Goal: Use online tool/utility: Utilize a website feature to perform a specific function

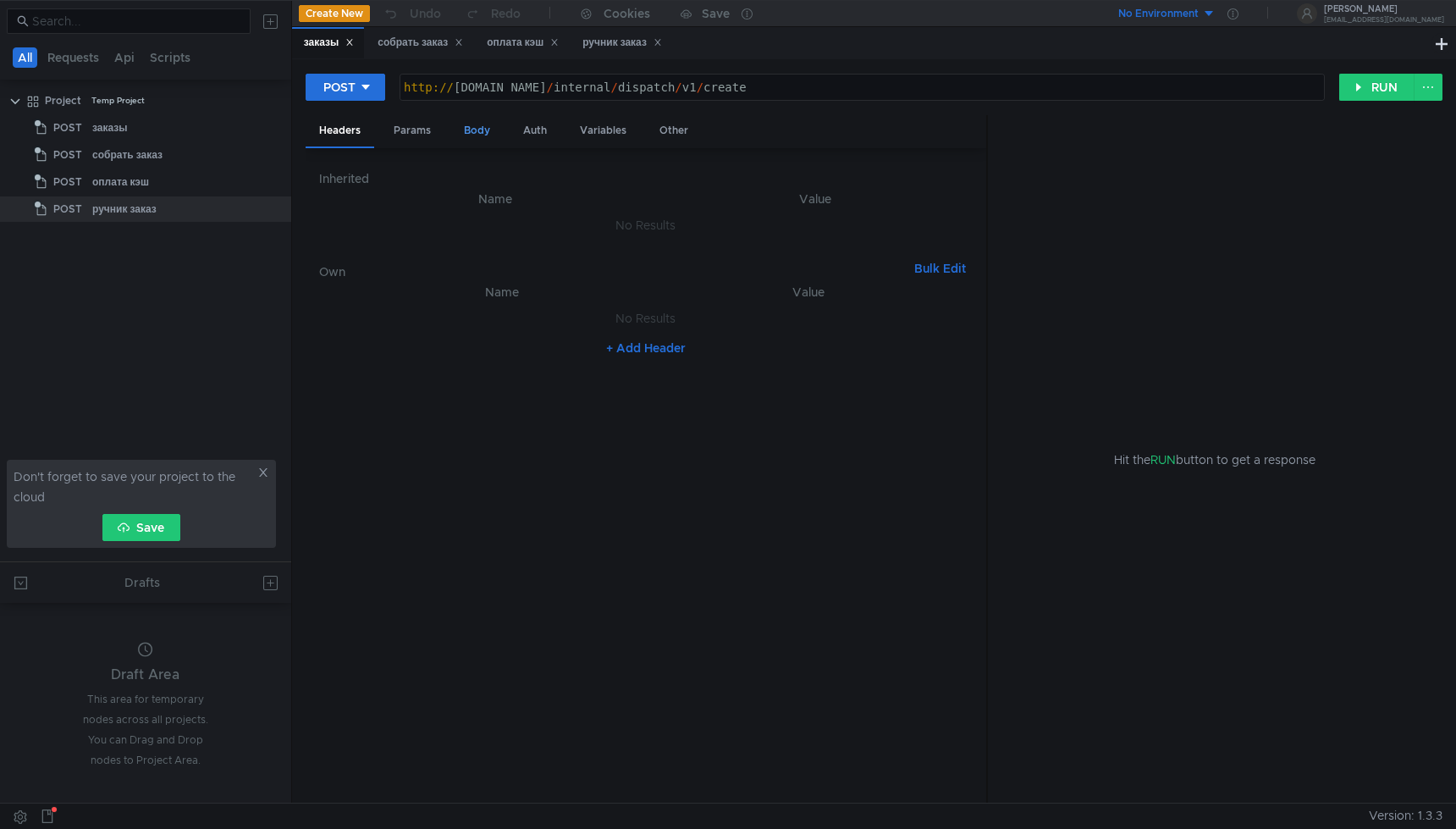
click at [480, 129] on div "Body" at bounding box center [477, 131] width 53 height 32
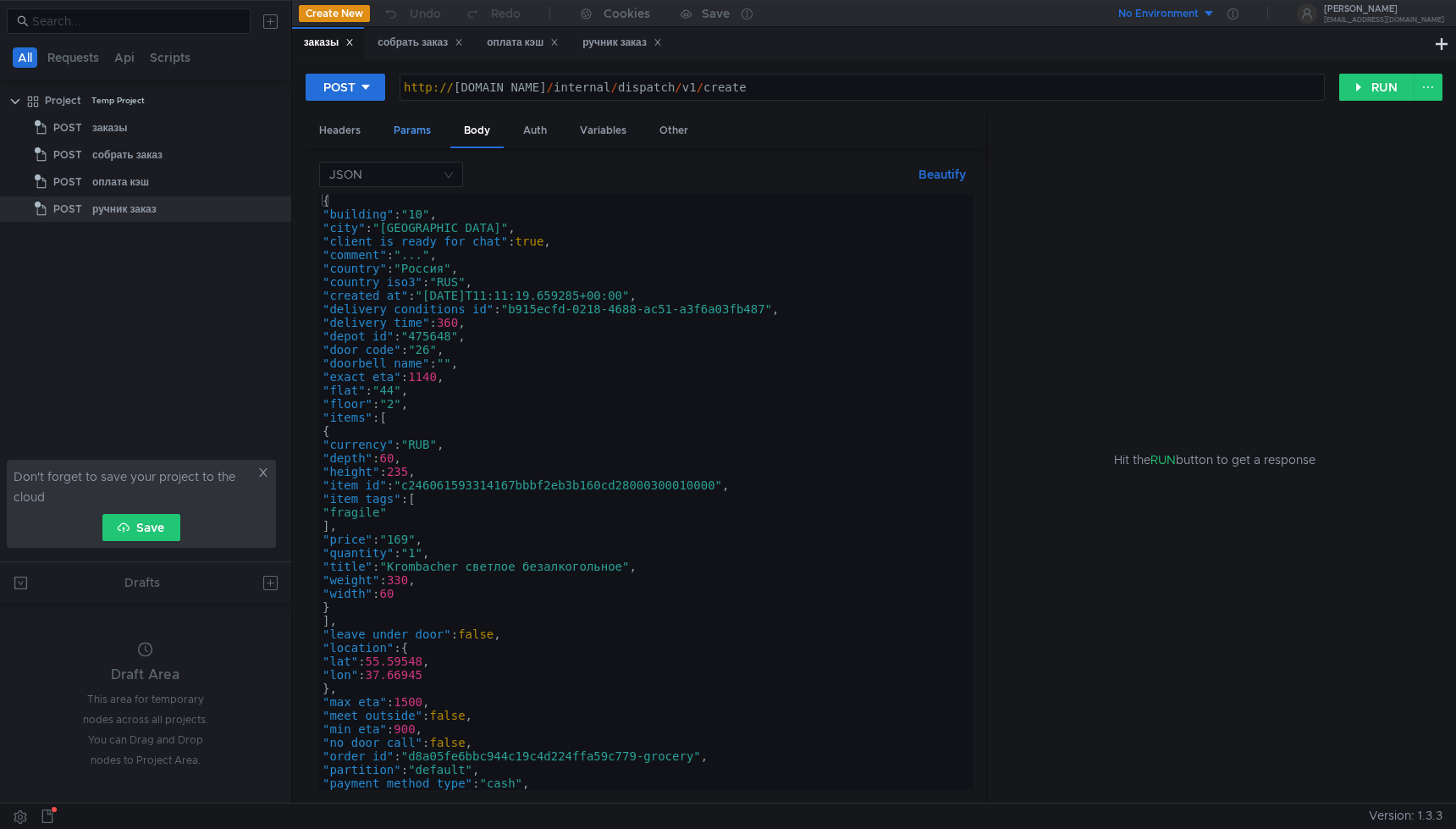
click at [409, 132] on div "Params" at bounding box center [412, 131] width 64 height 32
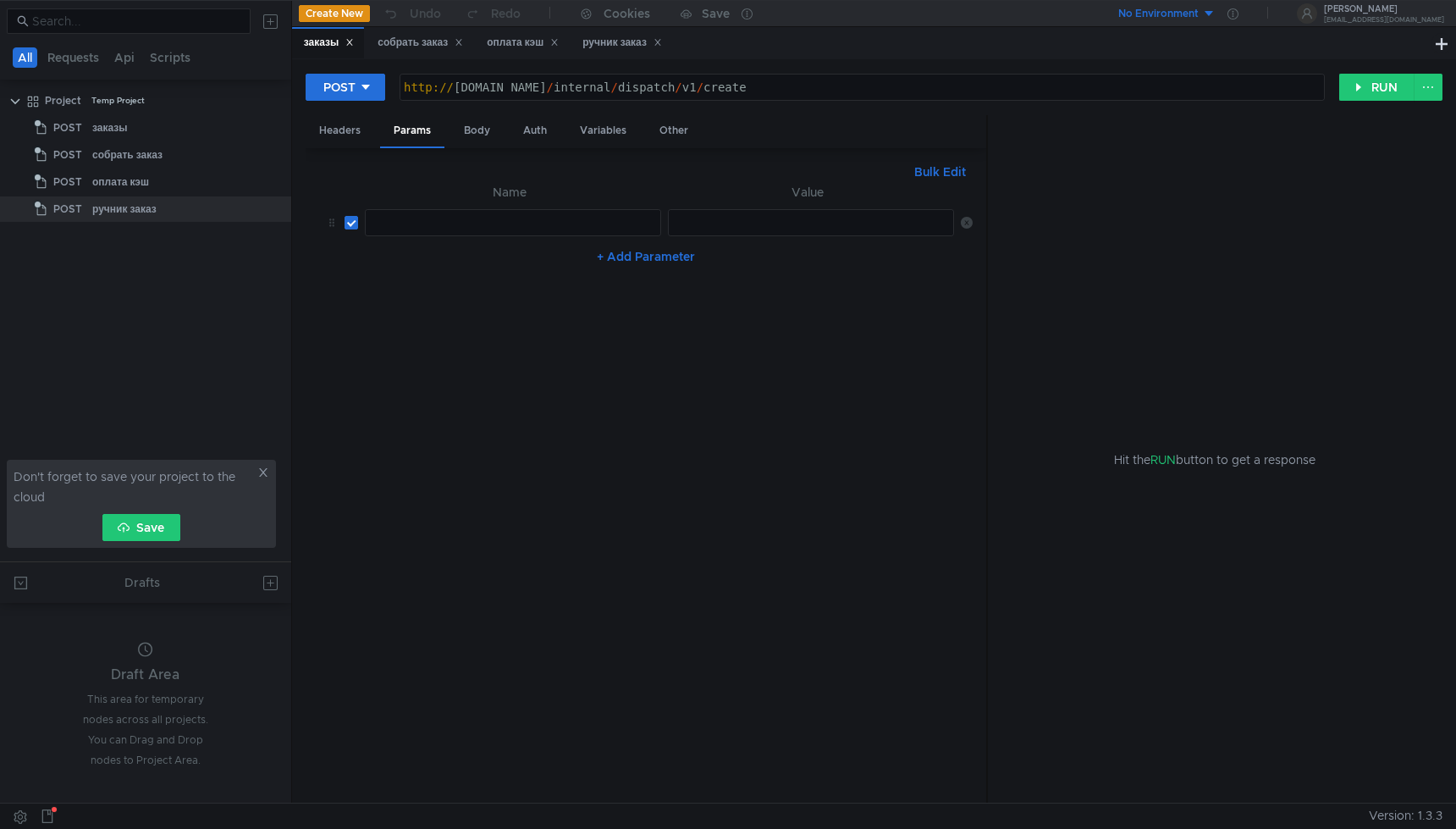
click at [463, 229] on div at bounding box center [512, 236] width 295 height 41
click at [495, 43] on div "оплата кэш" at bounding box center [522, 43] width 72 height 18
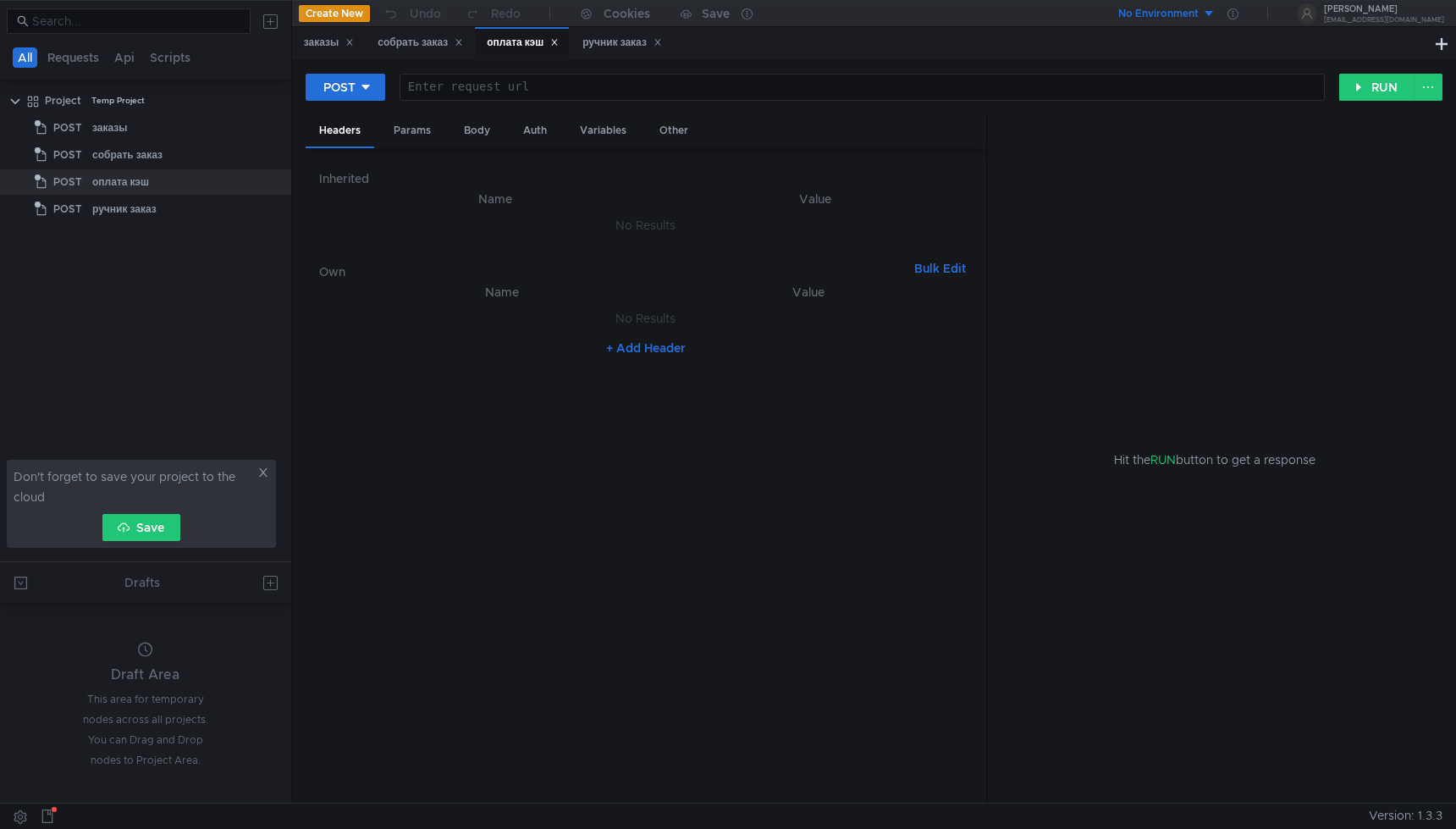
click at [536, 102] on div "POST Enter request url הההההההההההההההההההההההההההההההההההההההההההההההההההההההה…" at bounding box center [874, 93] width 1137 height 43
click at [544, 90] on div at bounding box center [862, 101] width 924 height 41
paste textarea "http://grocery-dispatch.lavka.tst.yandex.net/internal/dispatch/v1/payment_status"
type textarea "http://grocery-dispatch.lavka.tst.yandex.net/internal/dispatch/v1/payment_status"
click at [480, 136] on div "Body" at bounding box center [477, 131] width 53 height 32
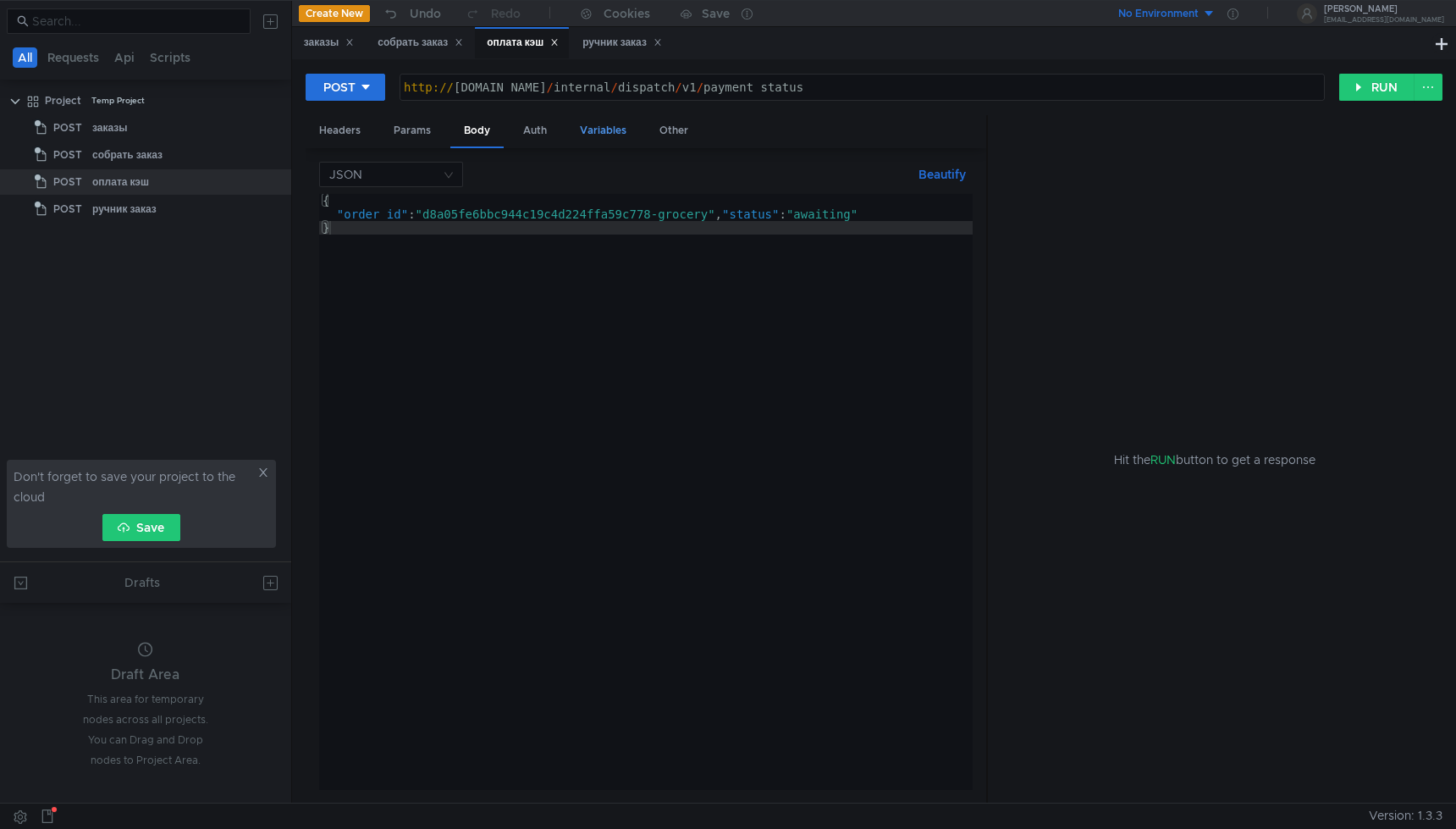
click at [578, 131] on div "Variables" at bounding box center [603, 131] width 73 height 32
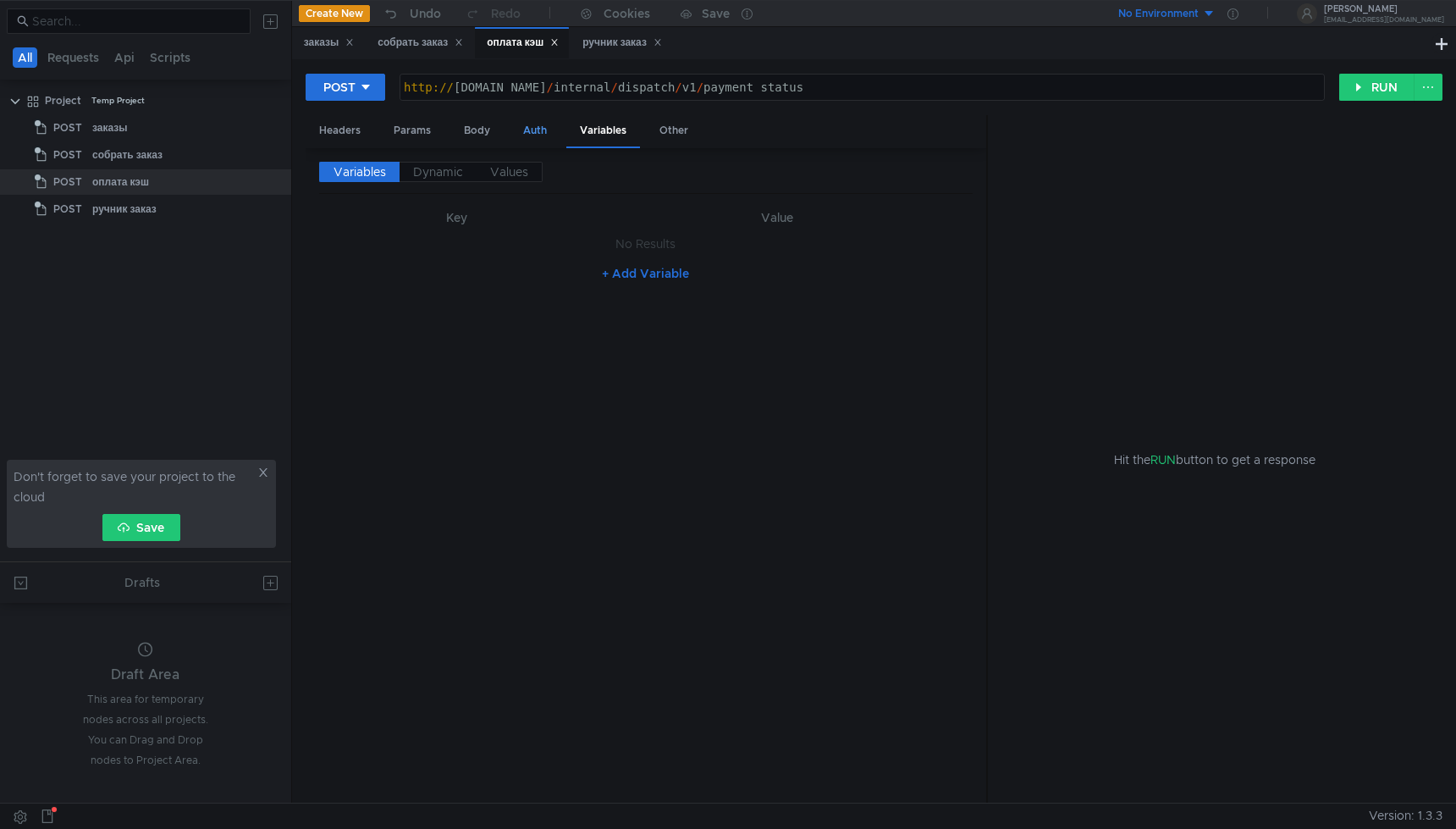
click at [519, 129] on div "Auth" at bounding box center [535, 131] width 51 height 32
click at [686, 113] on div "POST http://grocery-dispatch.lavka.tst.yandex.net/internal/dispatch/v1/payment_…" at bounding box center [874, 93] width 1137 height 43
click at [673, 132] on div "Other" at bounding box center [675, 131] width 56 height 32
click at [470, 124] on div "Body" at bounding box center [477, 131] width 53 height 32
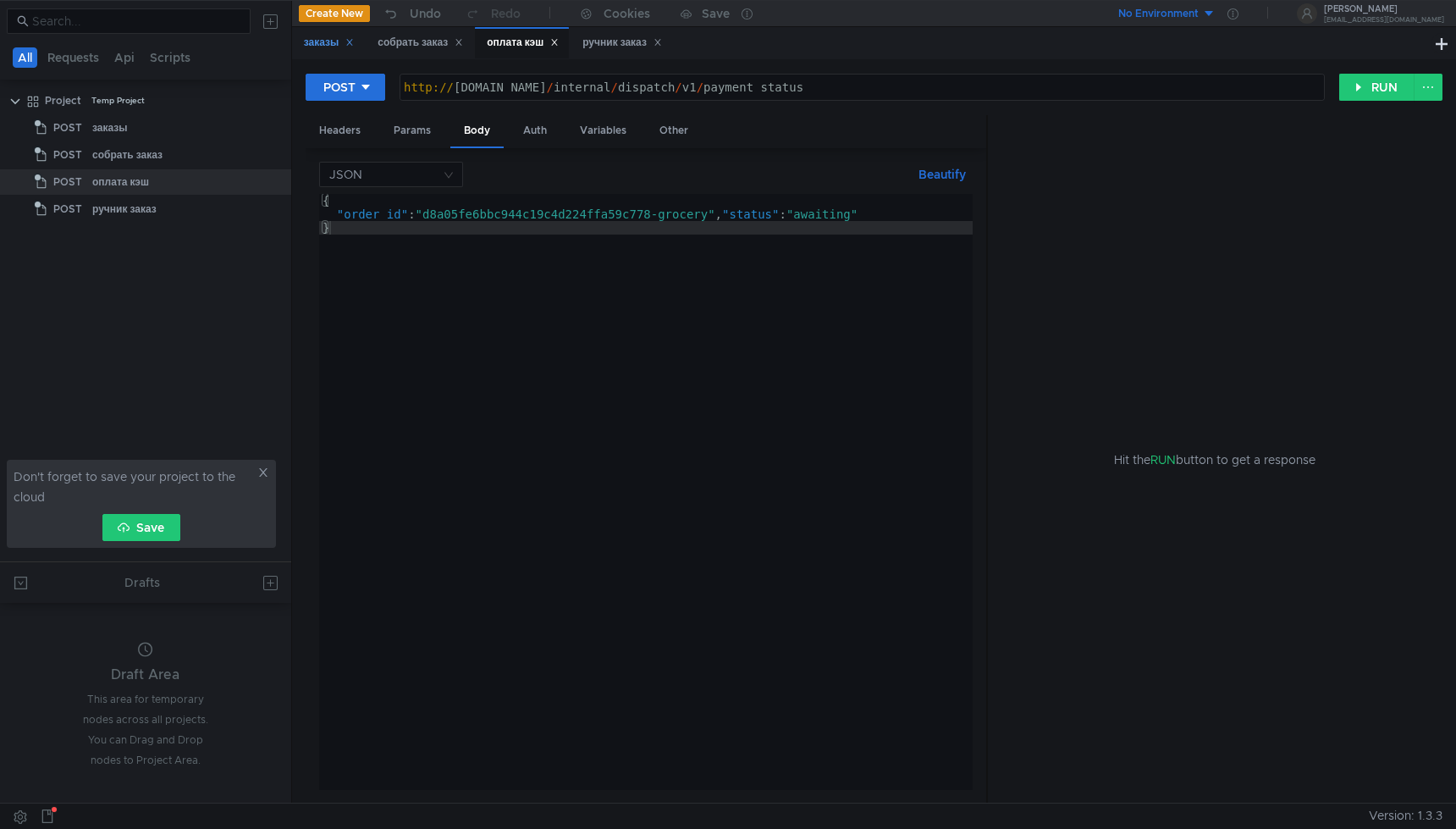
click at [307, 37] on div "заказы" at bounding box center [329, 43] width 51 height 18
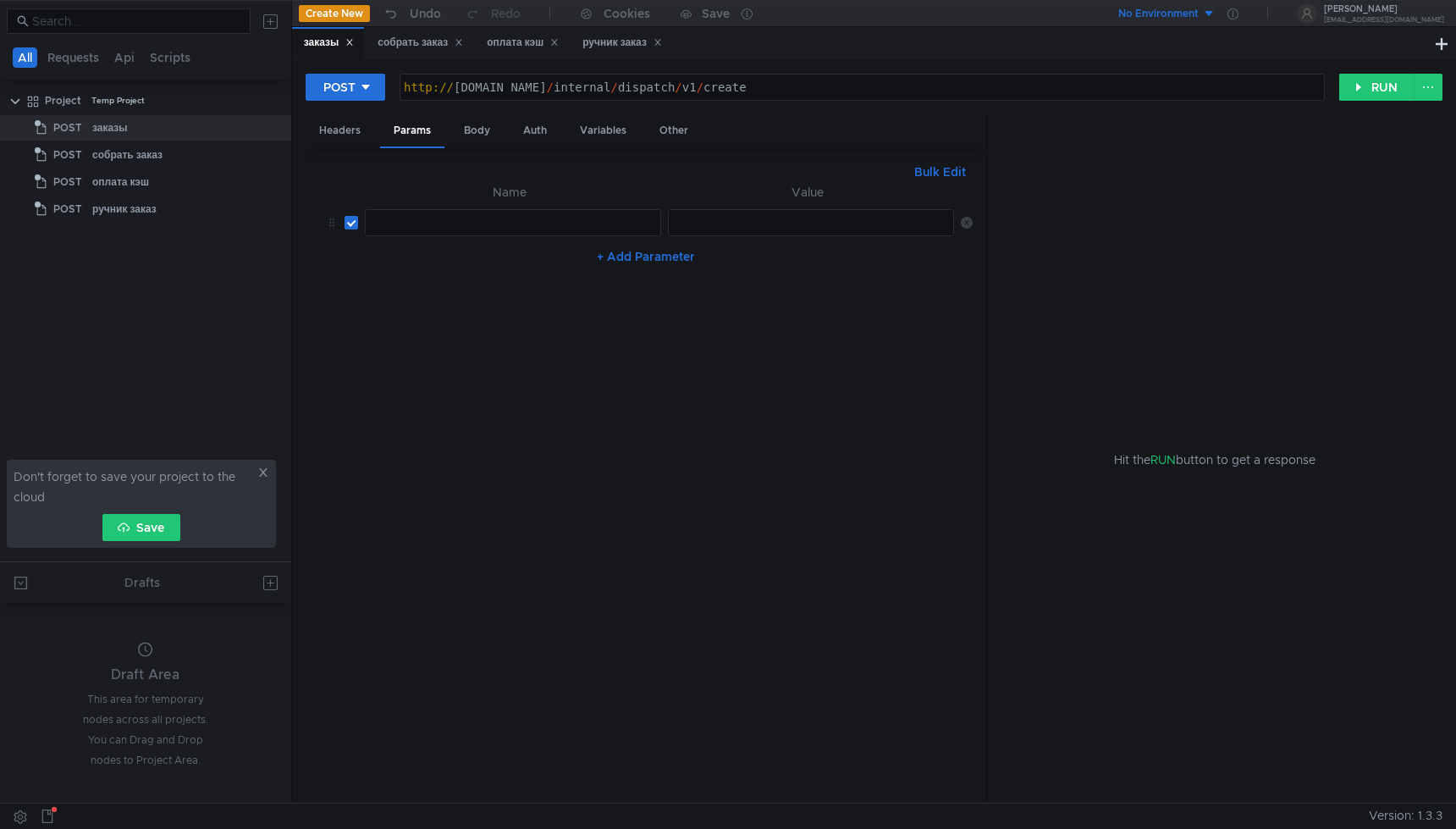
click at [728, 237] on app-single-line-highlight-input "ההההההההההההההההההההההההההההההההההההההההההההההההההההההההההההההההההההההההההההההה…" at bounding box center [811, 223] width 286 height 27
click at [730, 236] on div "ההההההההההההההההההההההההההההההההההההההההההההההההההההההההההההההההההההההההההההההה…" at bounding box center [811, 223] width 286 height 27
click at [730, 235] on div at bounding box center [812, 236] width 287 height 41
paste textarea "3:serv:COX_ARDq-_3FBiIRCMTzehCq33sgpe--kaXU_gE:OmmDclm7iSuiVxNySrhar3IusqIFMjzW…"
type textarea "3:serv:COX_ARDq-_3FBiIRCMTzehCq33sgpe--kaXU_gE:OmmDclm7iSuiVxNySrhar3IusqIFMjzW…"
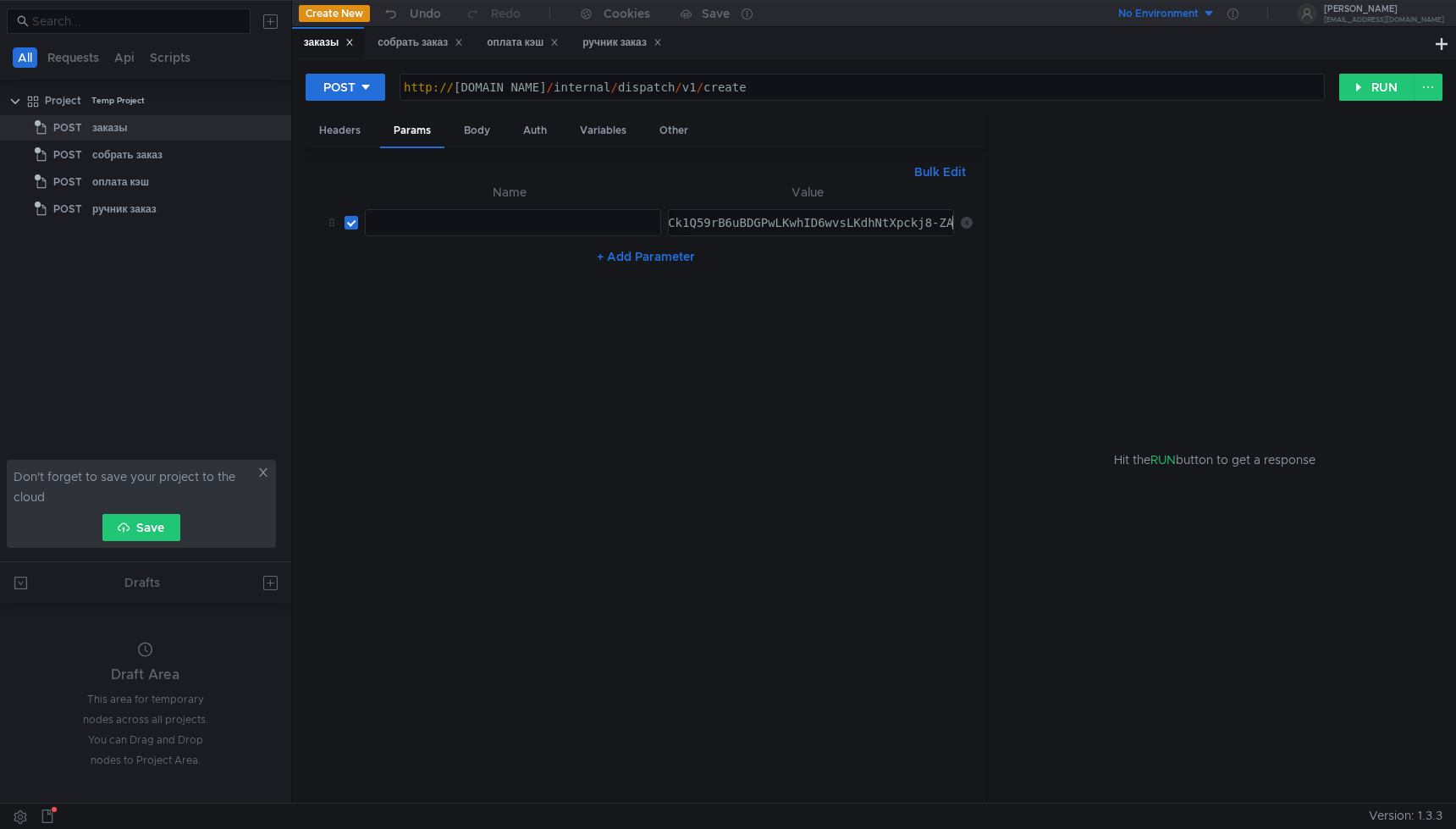
click at [745, 265] on div "+ Add Parameter" at bounding box center [645, 257] width 654 height 27
click at [670, 264] on button "+ Add Parameter" at bounding box center [645, 257] width 112 height 20
click at [626, 268] on div at bounding box center [512, 277] width 295 height 41
type textarea "с"
type textarea "c"
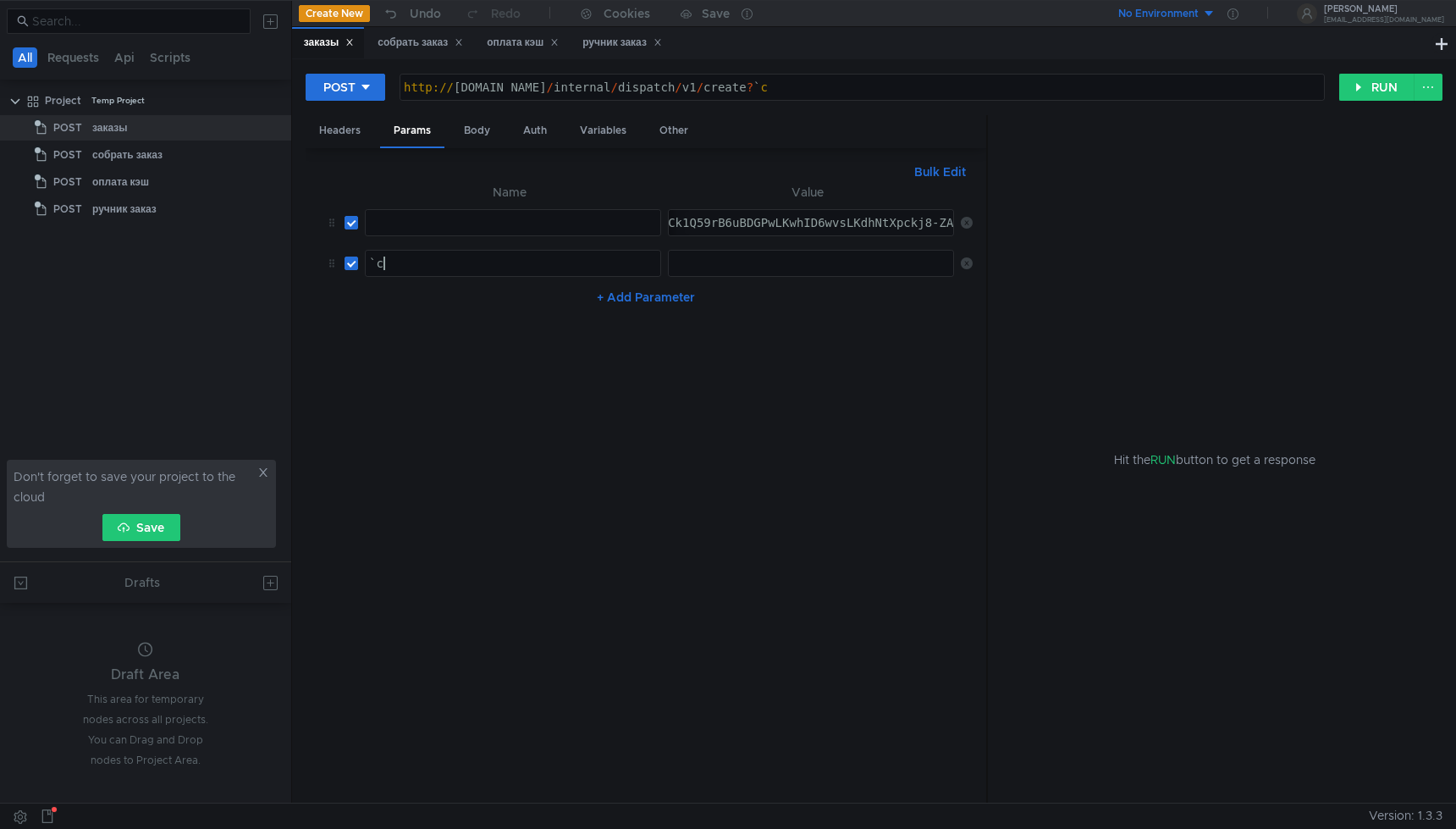
type textarea "`"
type textarea "Content-Type"
click at [708, 252] on div at bounding box center [811, 263] width 285 height 25
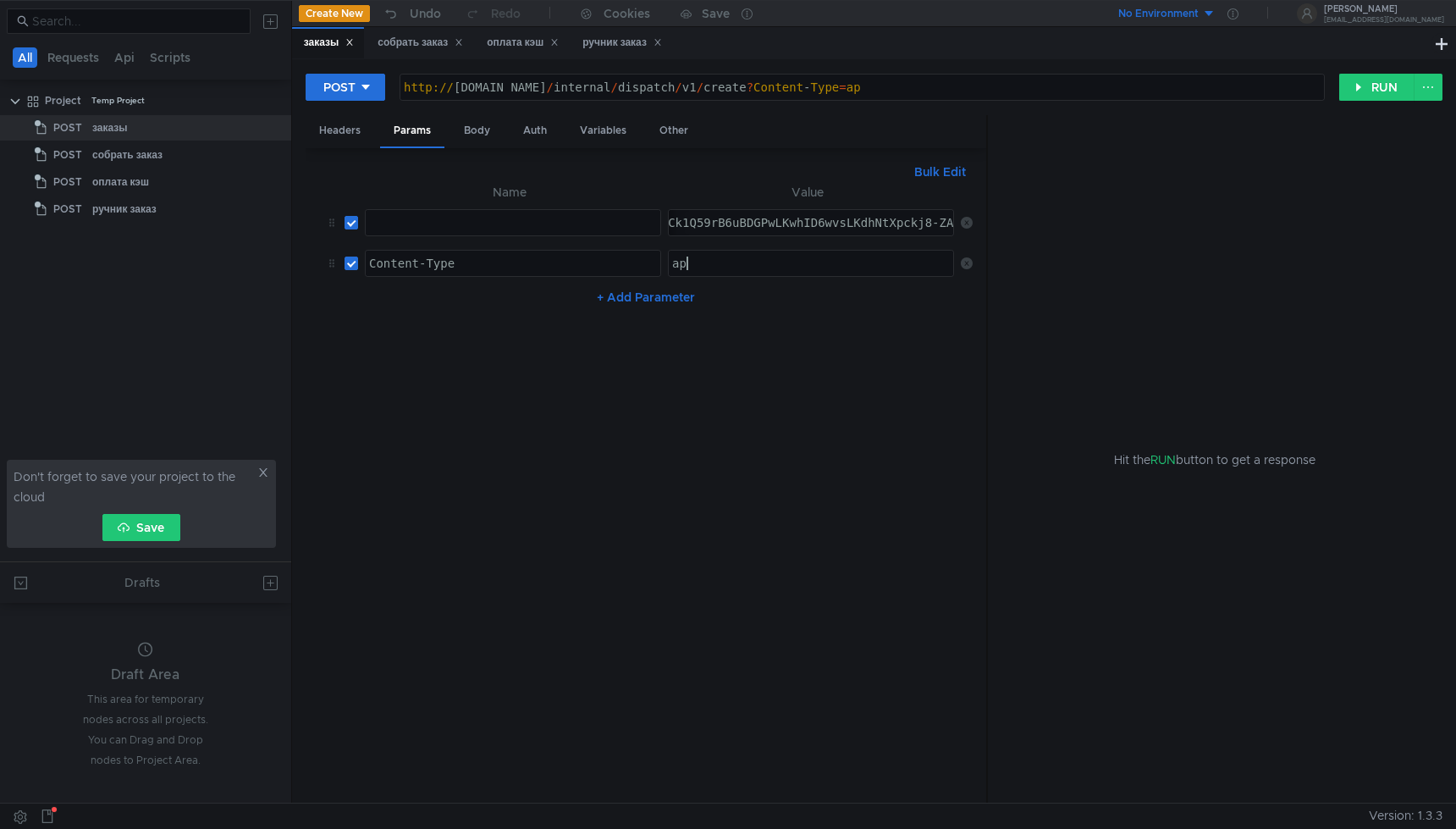
type textarea "a"
click at [352, 128] on div "Headers" at bounding box center [340, 131] width 69 height 32
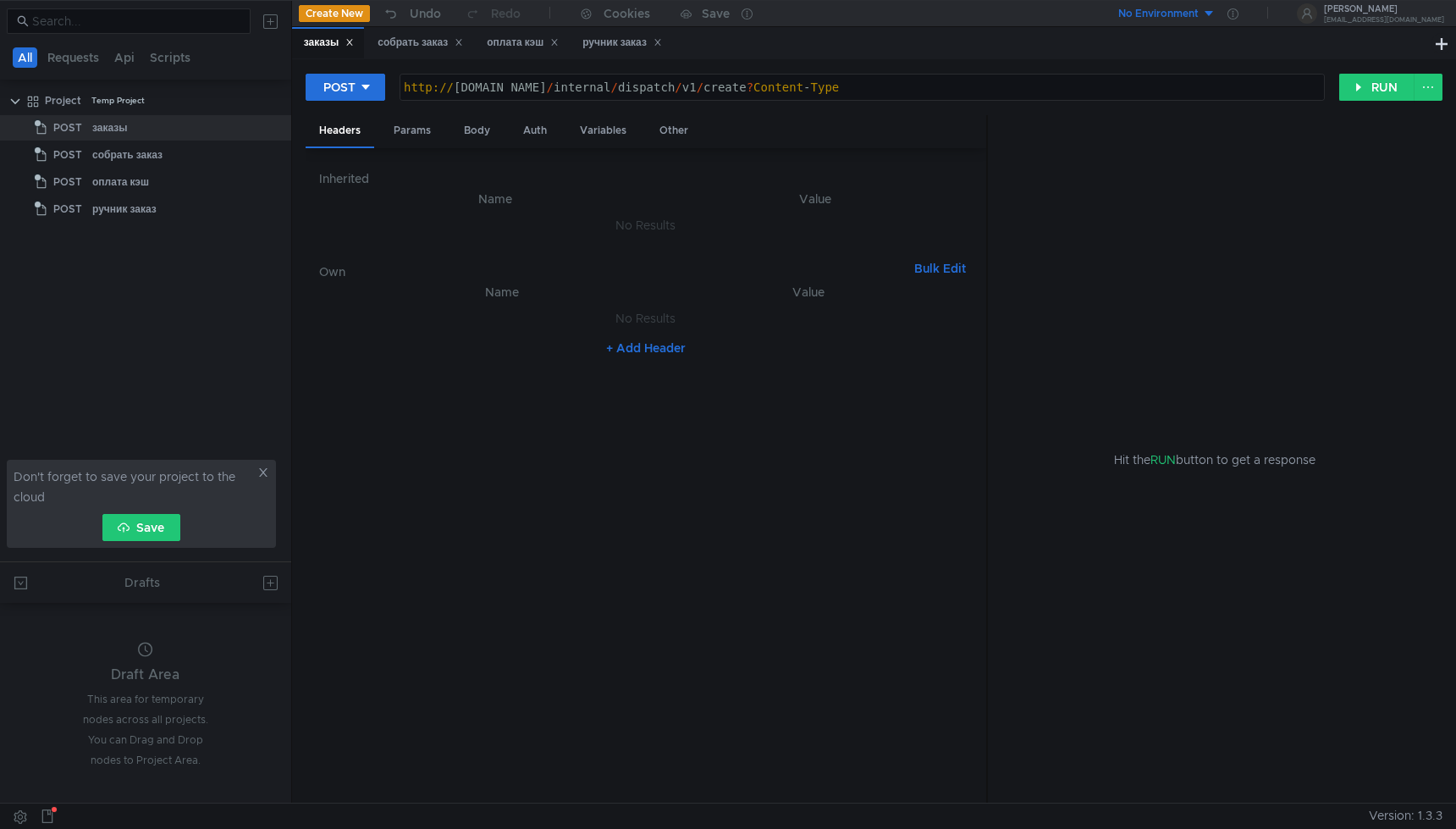
click at [525, 249] on div "Inherited Name Value No Results Own Bulk Edit XXXXXXXXXXXXXXXXXXXXXXXXXXXXXXXXX…" at bounding box center [645, 475] width 654 height 629
click at [624, 346] on button "+ Add Header" at bounding box center [645, 348] width 93 height 20
click at [556, 331] on div at bounding box center [512, 336] width 295 height 41
click at [411, 126] on div "Params" at bounding box center [412, 131] width 64 height 32
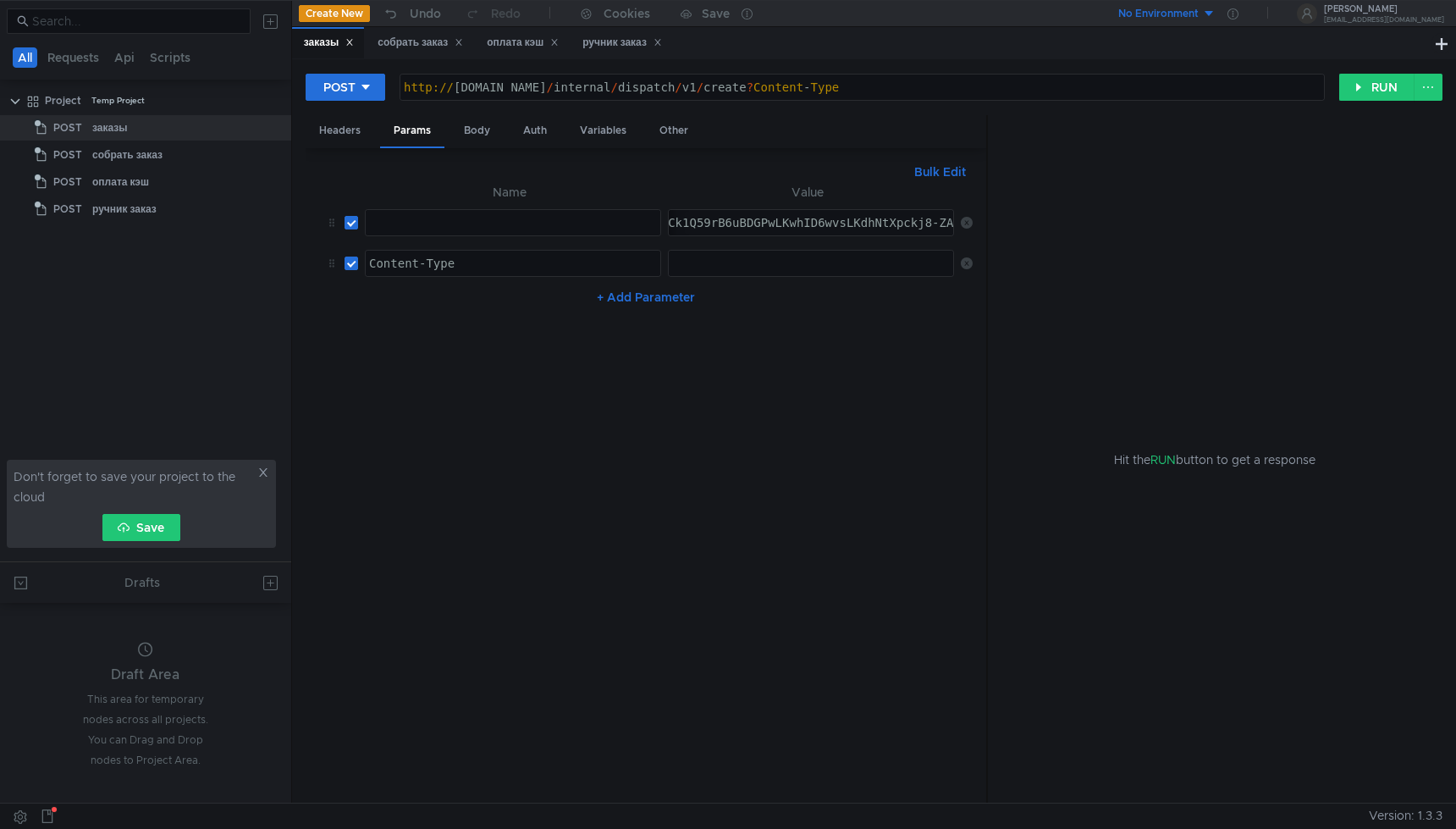
click at [968, 268] on icon at bounding box center [966, 263] width 12 height 12
click at [968, 225] on icon at bounding box center [966, 222] width 12 height 12
click at [335, 131] on div "Headers" at bounding box center [340, 131] width 69 height 32
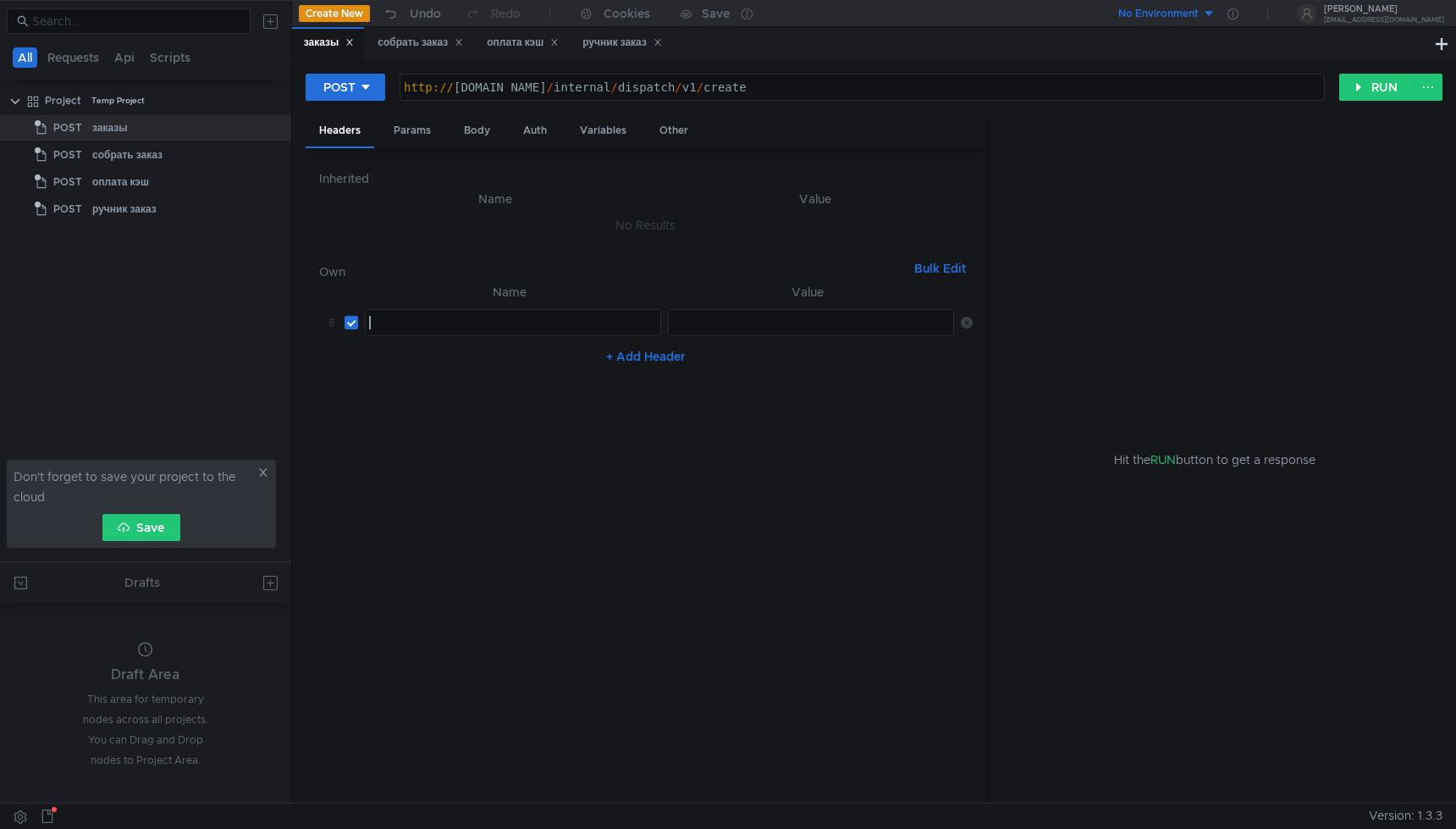
click at [498, 316] on div at bounding box center [512, 336] width 295 height 41
paste textarea "Content-Type"
type textarea "Content-Type"
click at [669, 361] on button "+ Add Header" at bounding box center [645, 356] width 93 height 20
click at [610, 354] on div at bounding box center [512, 364] width 295 height 25
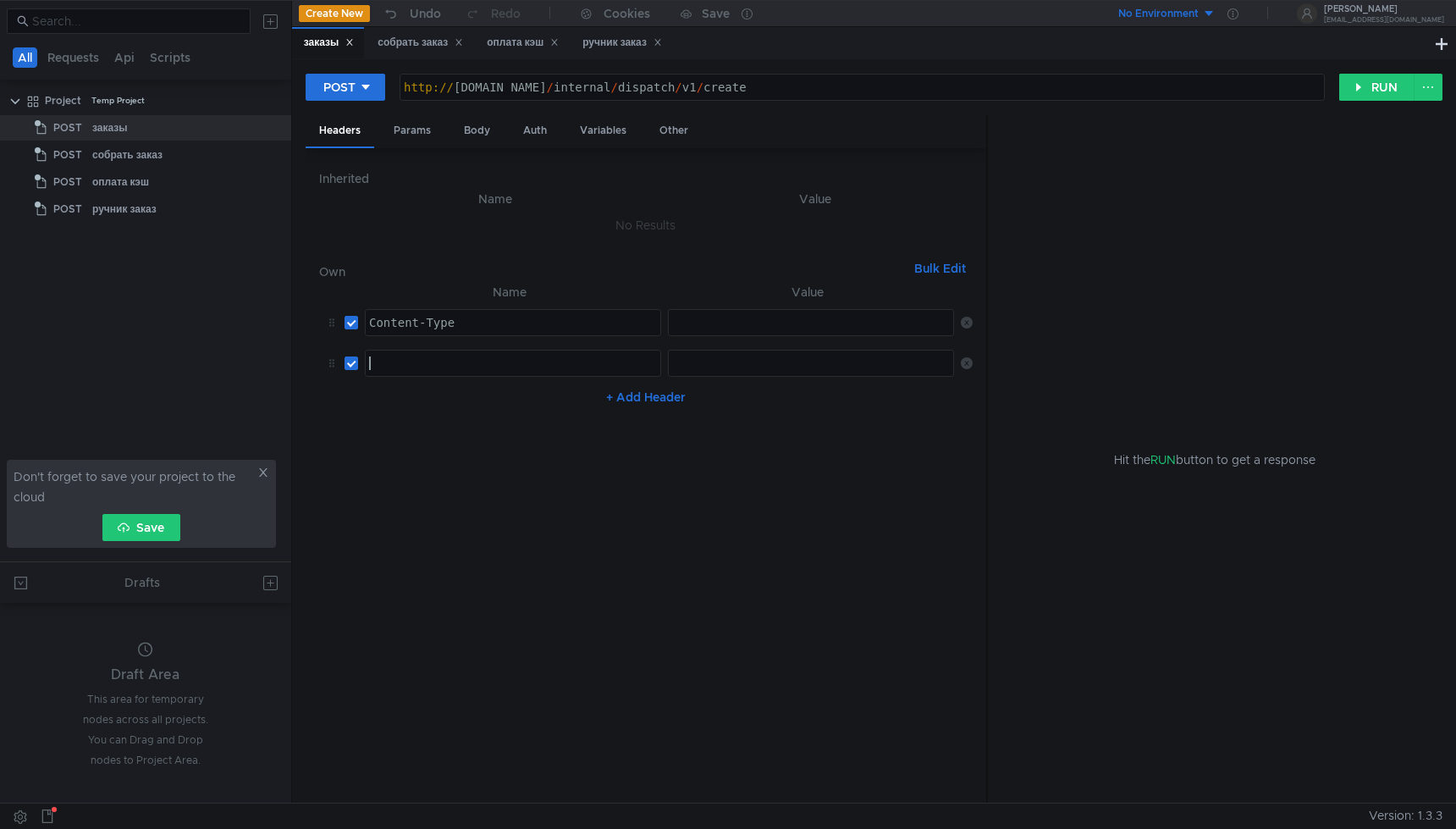
paste textarea "X-Ya-Service-Ticket"
type textarea "X-Ya-Service-Ticket"
click at [793, 320] on div at bounding box center [812, 336] width 287 height 41
paste textarea "application/json"
type textarea "application/json"
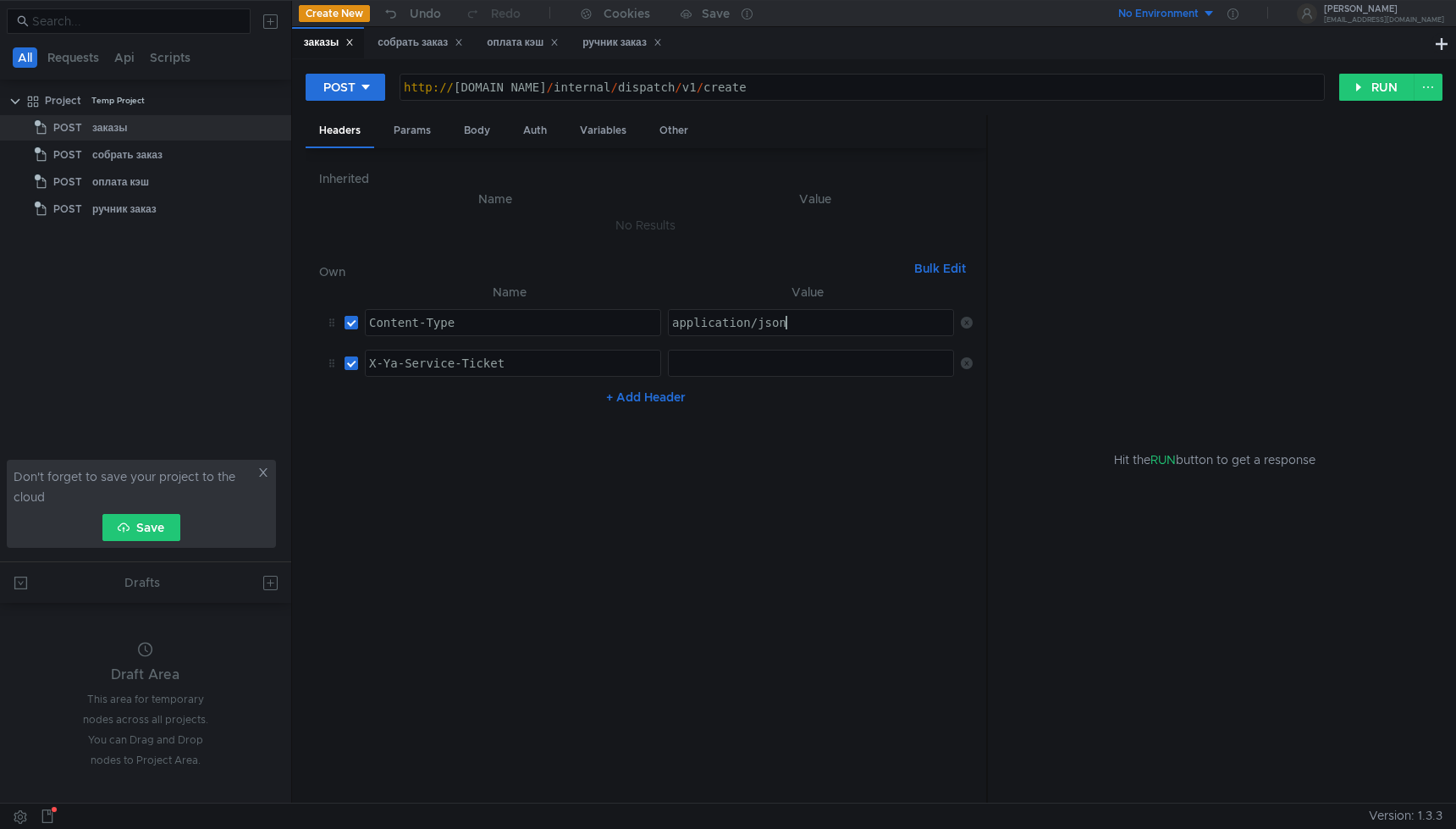
click at [793, 365] on div at bounding box center [812, 376] width 287 height 41
paste textarea
click at [859, 464] on nz-table "Name Value Content-Type Content-Type הההההההההההההההההההההההההההההההההההההההההה…" at bounding box center [645, 536] width 654 height 508
click at [429, 141] on div "Params" at bounding box center [412, 131] width 64 height 32
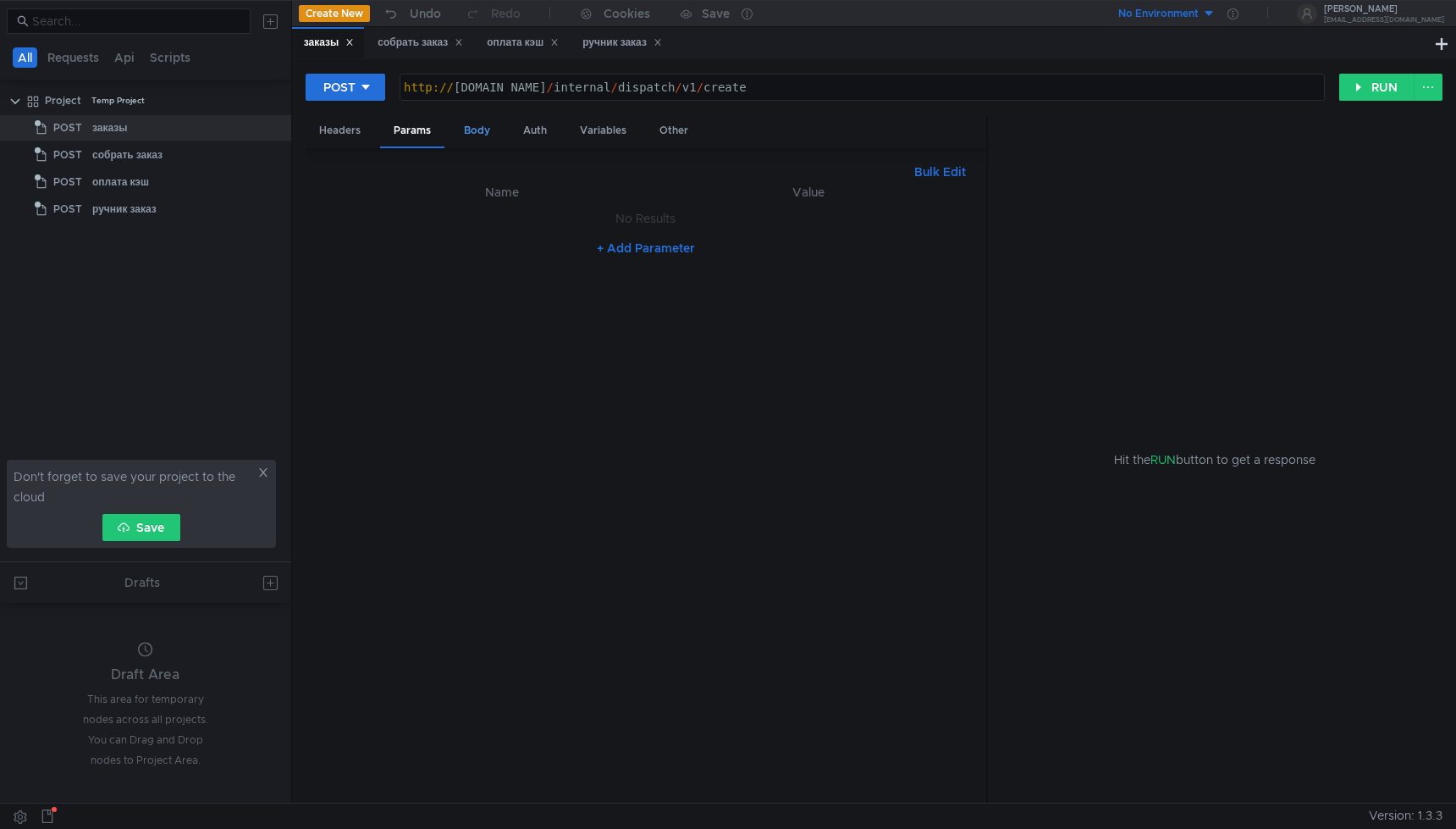
click at [459, 138] on div "Body" at bounding box center [477, 131] width 53 height 32
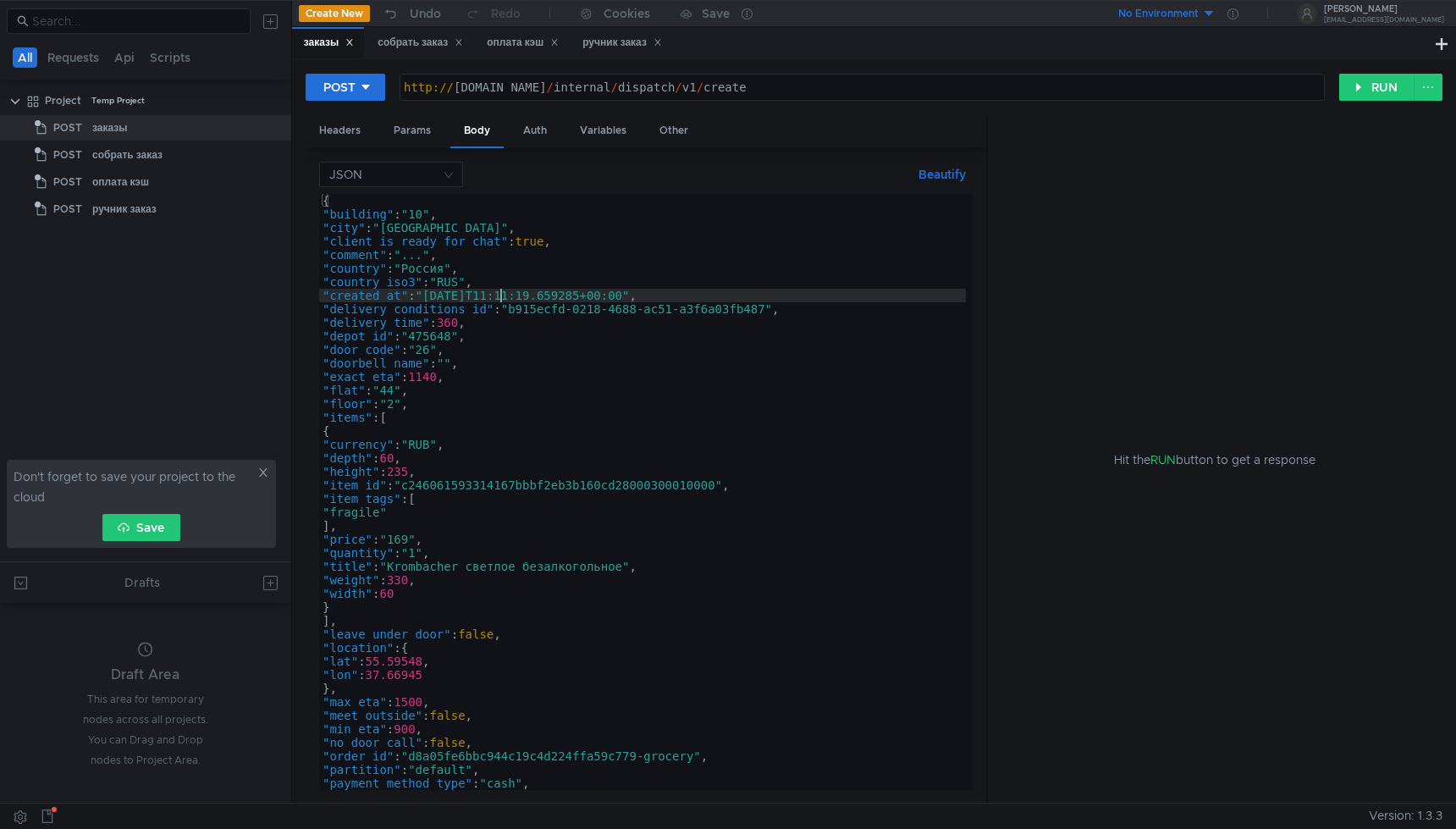
click at [500, 296] on div "{ "building" : "10" , "city" : "Москва" , "client_is_ready_for_chat" : true , "…" at bounding box center [643, 505] width 647 height 623
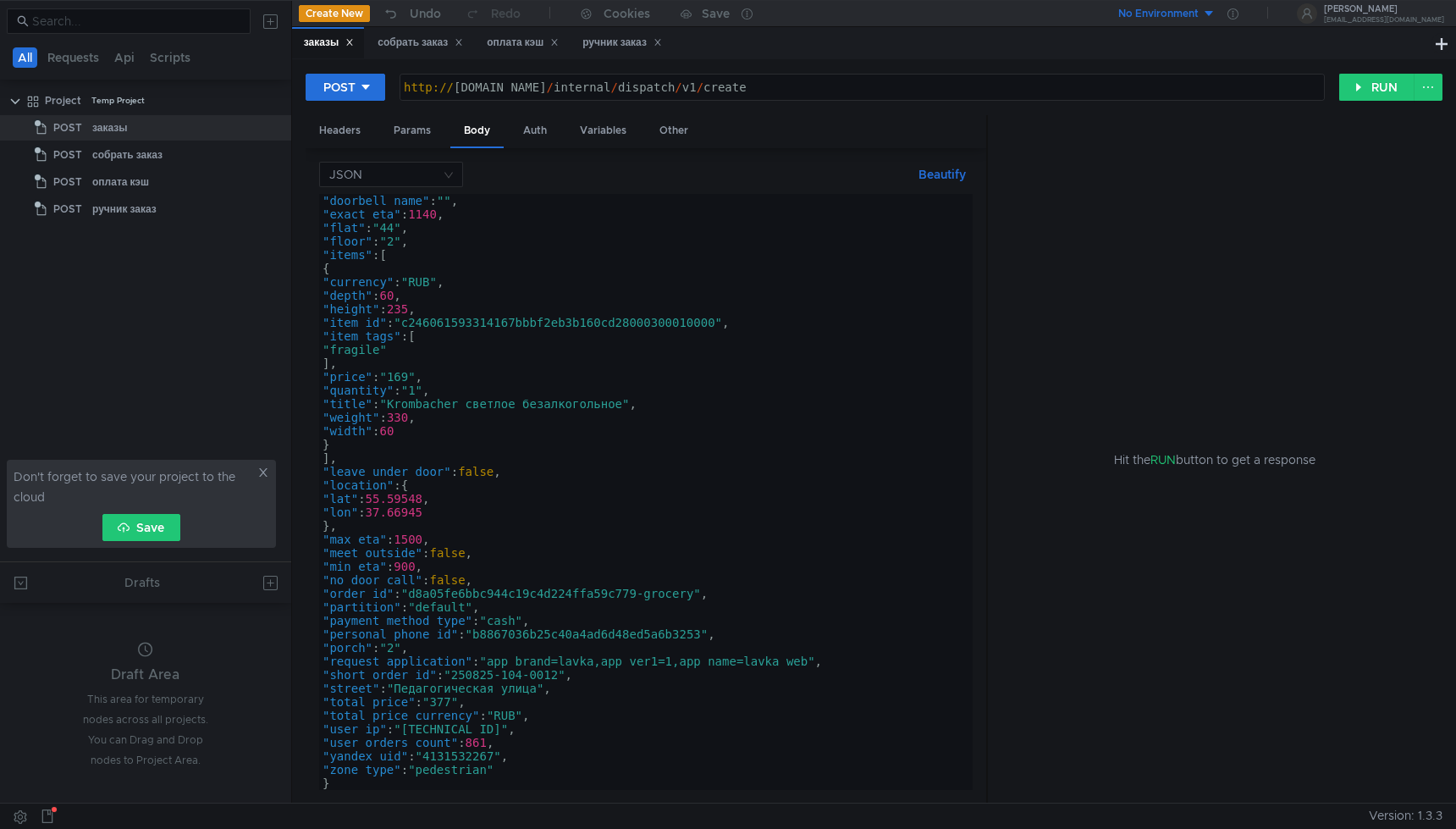
click at [643, 590] on div ""doorbell_name" : "" , "exact_eta" : 1140 , "flat" : "44" , "floor" : "2" , "it…" at bounding box center [643, 505] width 647 height 623
click at [561, 668] on div ""doorbell_name" : "" , "exact_eta" : 1140 , "flat" : "44" , "floor" : "2" , "it…" at bounding box center [643, 505] width 647 height 623
click at [563, 673] on div ""doorbell_name" : "" , "exact_eta" : 1140 , "flat" : "44" , "floor" : "2" , "it…" at bounding box center [643, 505] width 647 height 623
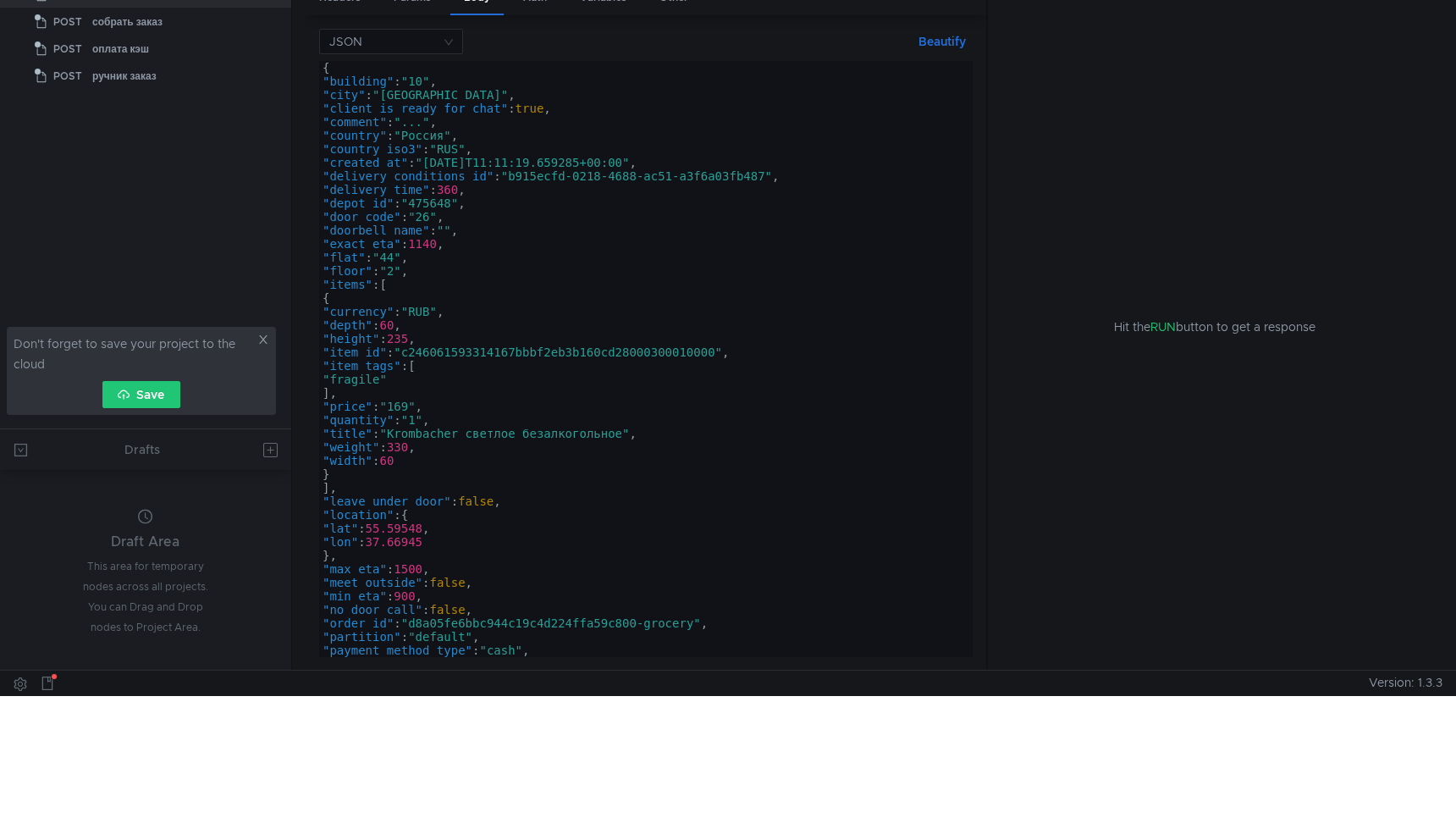
scroll to position [0, 0]
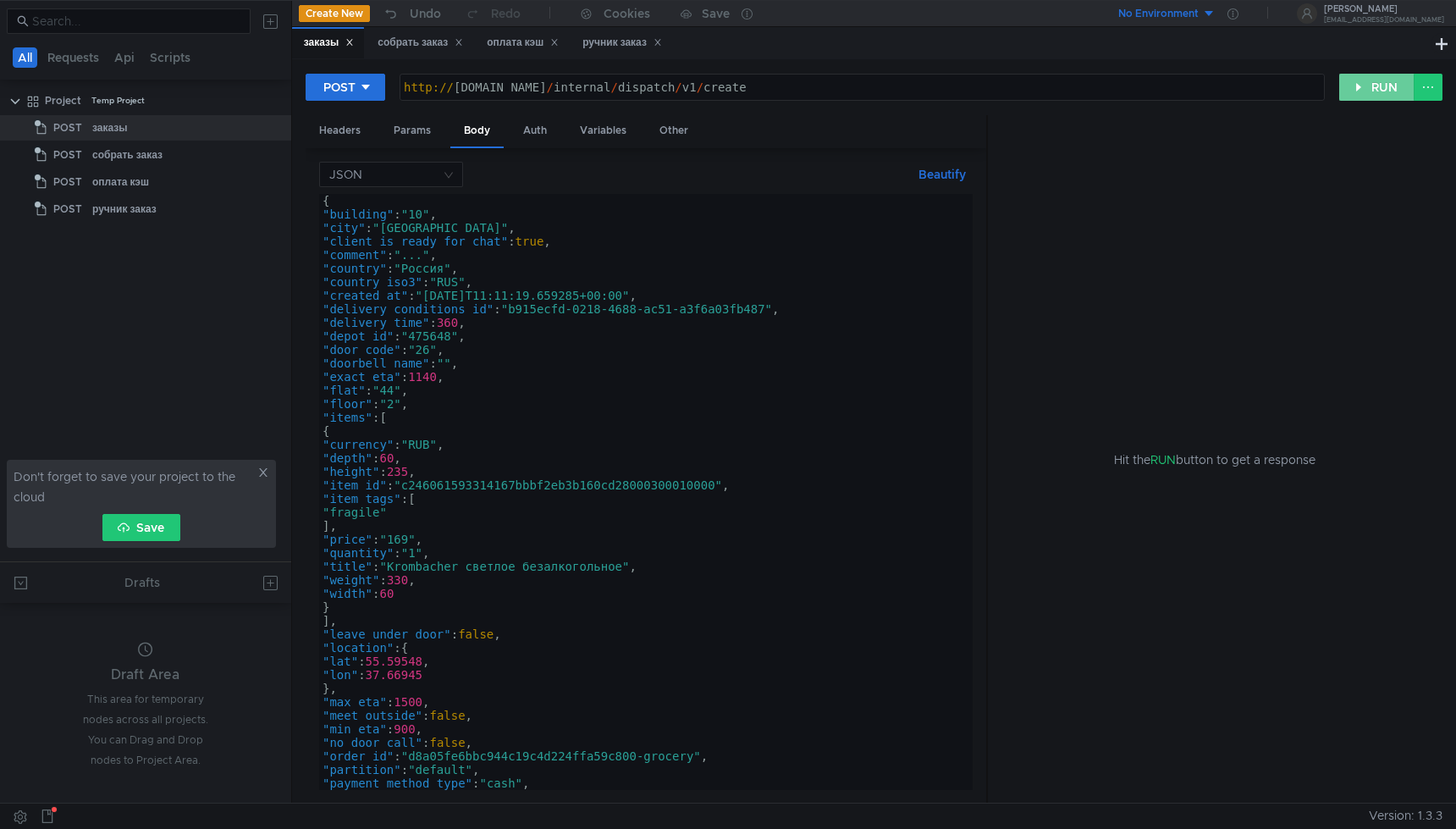
type textarea ""short_order_id": "250825-104-0014","
click at [1372, 83] on button "RUN" at bounding box center [1377, 87] width 75 height 27
click at [345, 135] on div "Headers" at bounding box center [340, 131] width 69 height 32
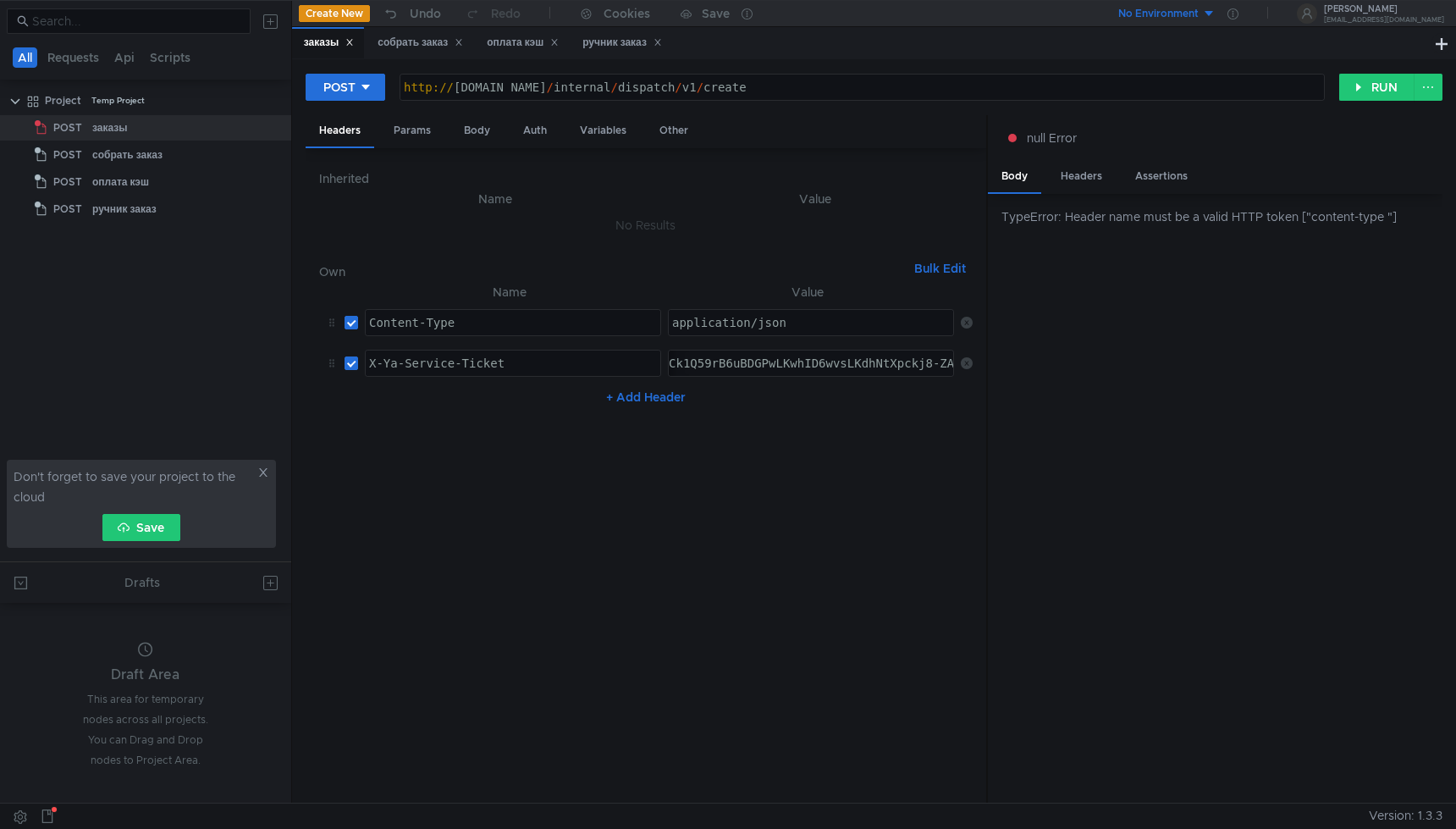
click at [799, 316] on div "application/json" at bounding box center [812, 336] width 287 height 41
click at [798, 463] on nz-table "Name Value Content-Type Content-Type הההההההההההההההההההההההההההההההההההההההההה…" at bounding box center [645, 536] width 654 height 508
click at [798, 457] on nz-table "Name Value Content-Type Content-Type הההההההההההההההההההההההההההההההההההההההההה…" at bounding box center [645, 536] width 654 height 508
click at [1382, 73] on div "POST http:// grocery-dispatch.lavka.tst.yandex.net / internal / dispatch / v1 /…" at bounding box center [874, 93] width 1137 height 43
click at [1376, 85] on button "RUN" at bounding box center [1377, 87] width 75 height 27
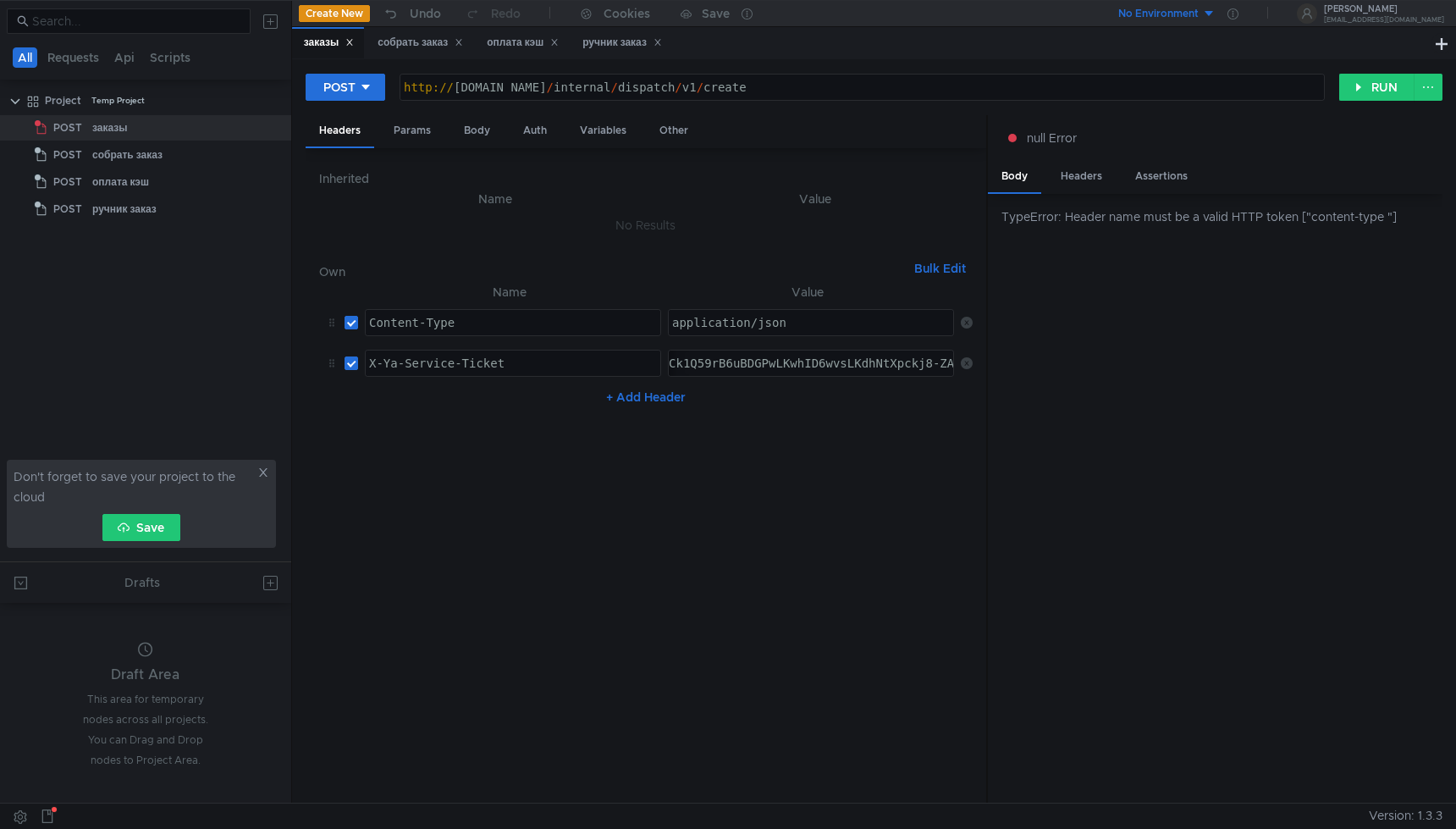
click at [601, 327] on div "Content-Type" at bounding box center [512, 336] width 295 height 41
click at [1134, 472] on div "TypeError: Header name must be a valid HTTP token ["content-type "]" at bounding box center [1216, 499] width 455 height 610
click at [494, 332] on div "Content-Type" at bounding box center [512, 336] width 295 height 41
click at [1391, 96] on button "RUN" at bounding box center [1377, 87] width 75 height 27
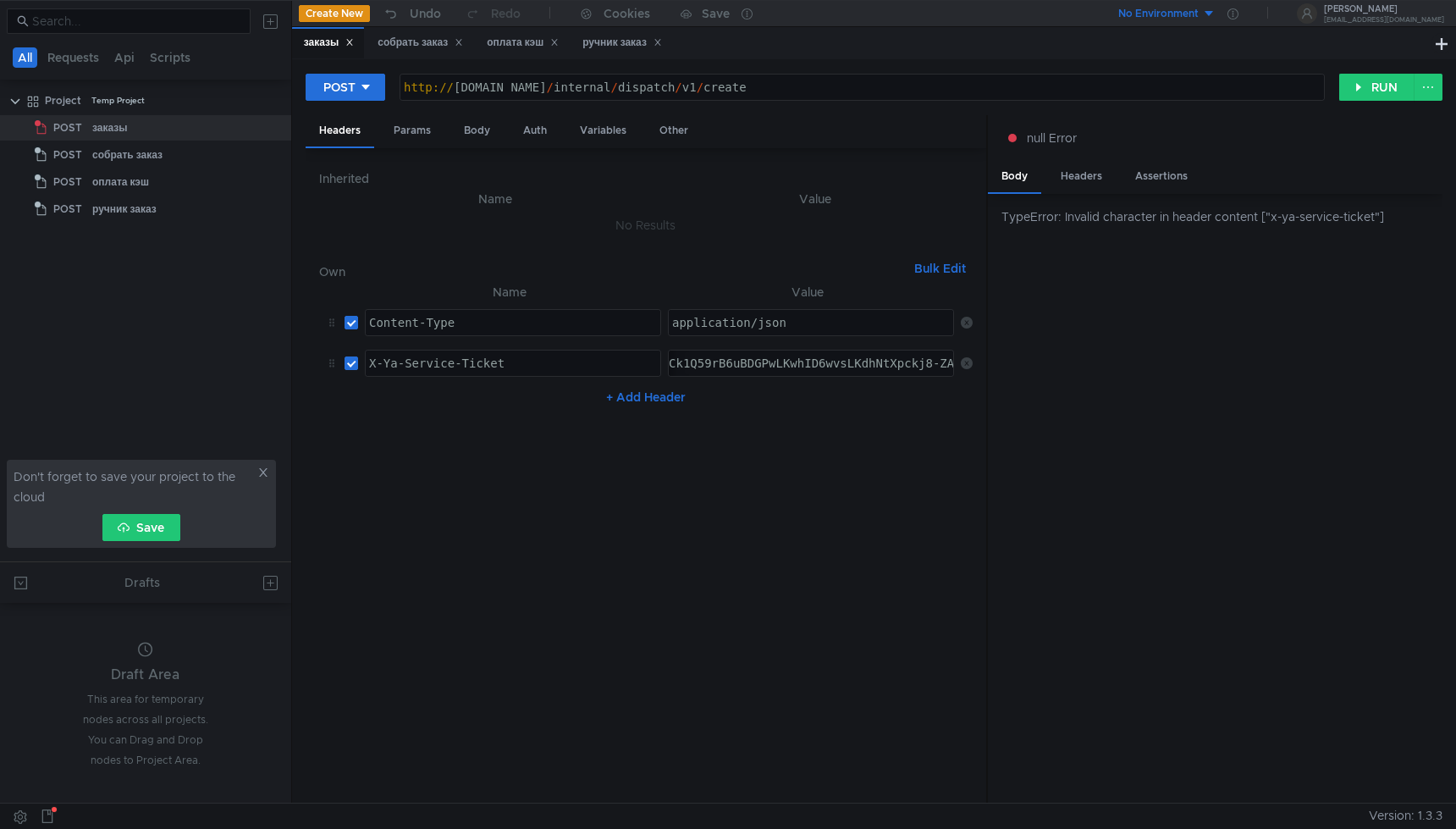
click at [579, 325] on div "Content-Type" at bounding box center [512, 336] width 295 height 41
type textarea "Content-Type"
click at [508, 366] on div "Content-Type" at bounding box center [507, 366] width 78 height 15
click at [1386, 93] on button "RUN" at bounding box center [1377, 87] width 75 height 27
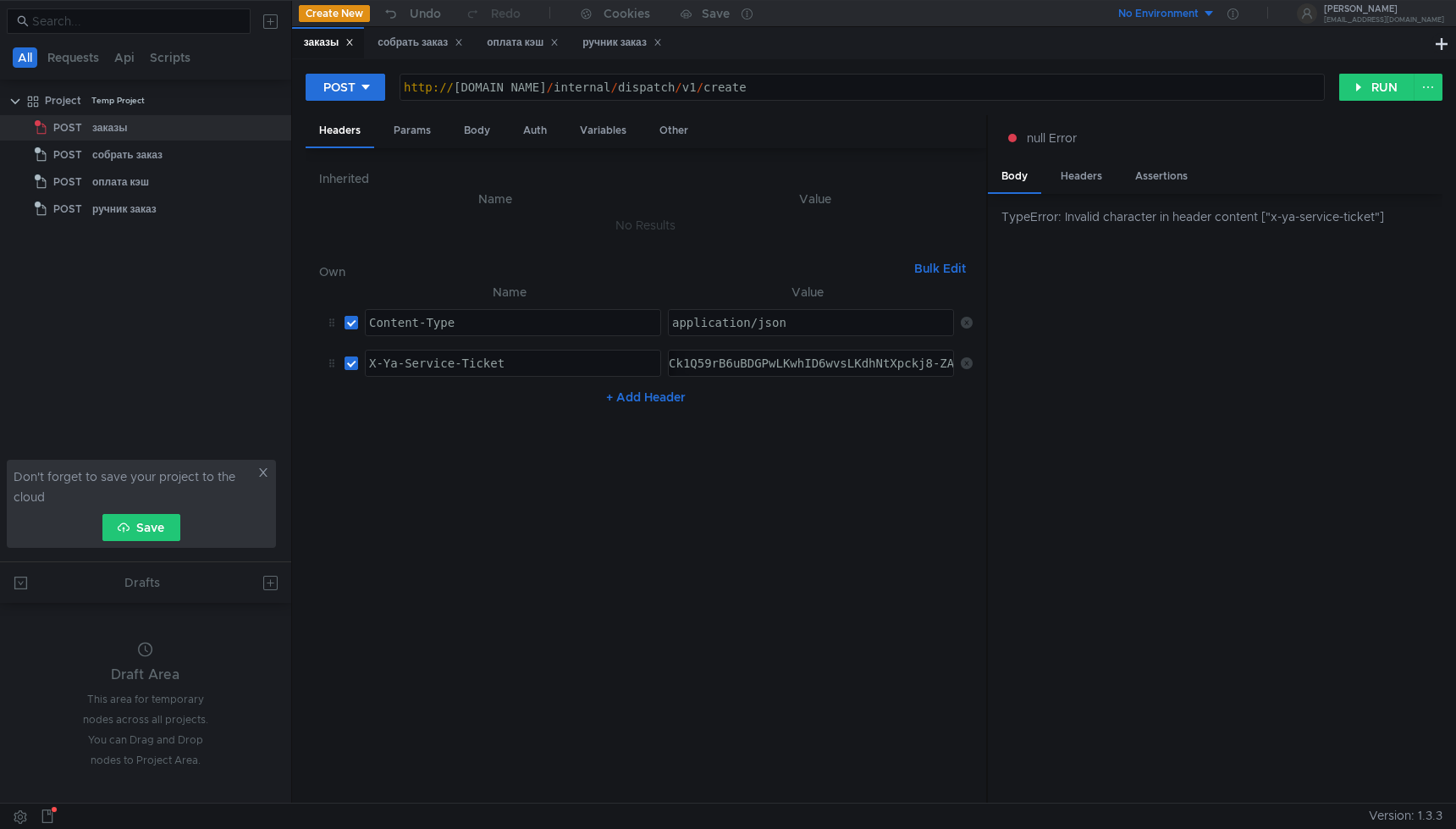
click at [560, 370] on div "X-Ya-Service-Ticket" at bounding box center [512, 376] width 295 height 41
type textarea "X-Ya-Service-Ticket"
click at [489, 385] on div "+ Add Header" at bounding box center [645, 397] width 654 height 27
click at [1411, 96] on button "RUN" at bounding box center [1377, 87] width 75 height 27
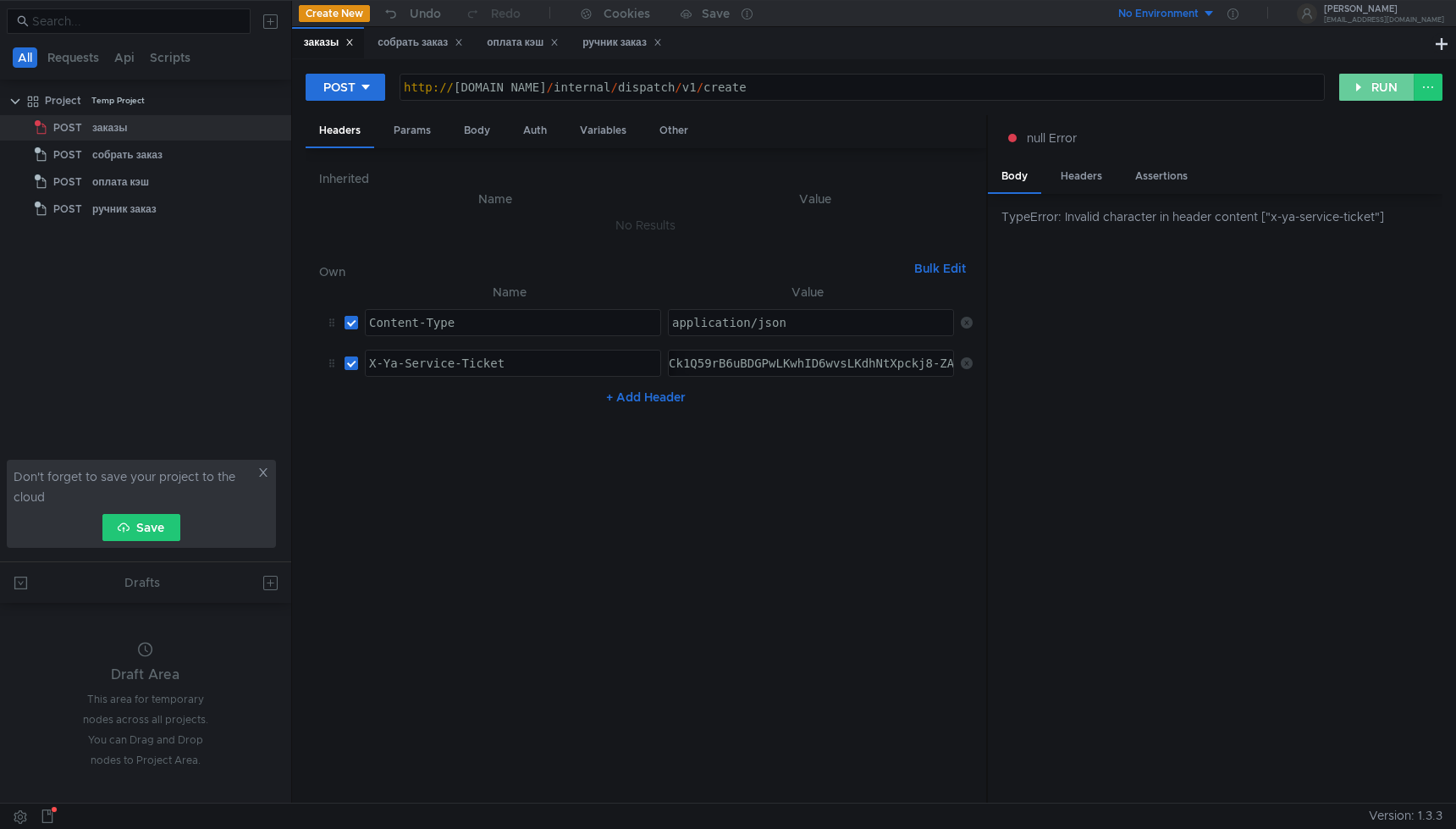
click at [1385, 96] on button "RUN" at bounding box center [1377, 87] width 75 height 27
click at [1114, 187] on div "Headers" at bounding box center [1082, 176] width 69 height 32
click at [1075, 186] on div "Headers" at bounding box center [1082, 177] width 69 height 33
click at [1022, 171] on div "Body" at bounding box center [1014, 176] width 53 height 32
click at [1022, 171] on div "Body" at bounding box center [1014, 177] width 53 height 33
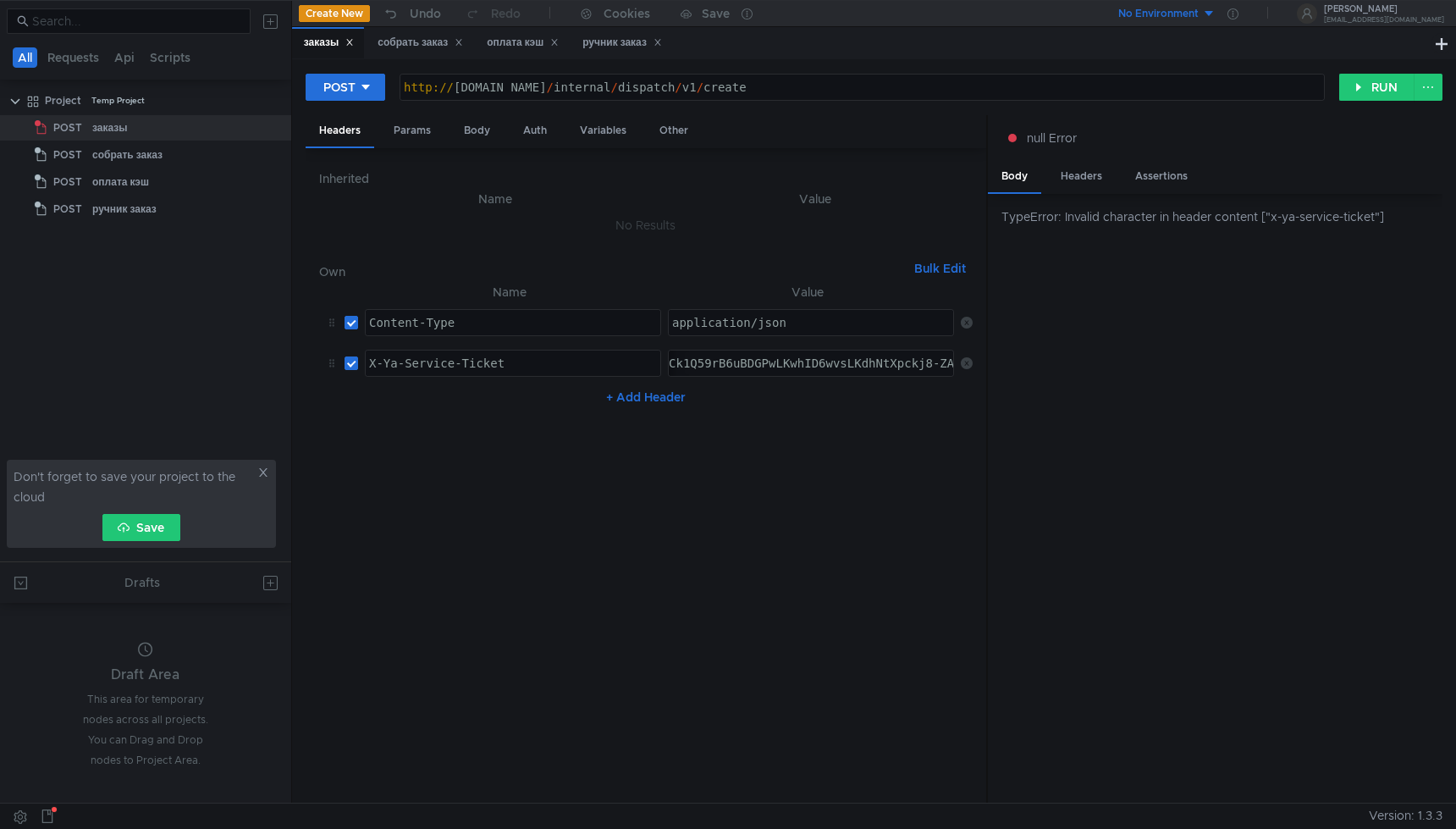
type textarea "кинь токен плиз 3:serv:COX_ARDq-_3FBiIRCMTzehCq33sgpe--kaXU_gE:OmmDclm7iSuiVxNy…"
click at [724, 355] on div "кинь токен плиз 3:serv:COX_ARDq-_3FBiIRCMTzehCq33sgpe--kaXU_gE:OmmDclm7iSuiVxNy…" at bounding box center [811, 364] width 285 height 25
type textarea "кинь токен плиз 3:serv:COX_ARDq-_3FBiIRCMTzehCq33sgpe--kaXU_gE:OmmDclm7iSuiVxNy…"
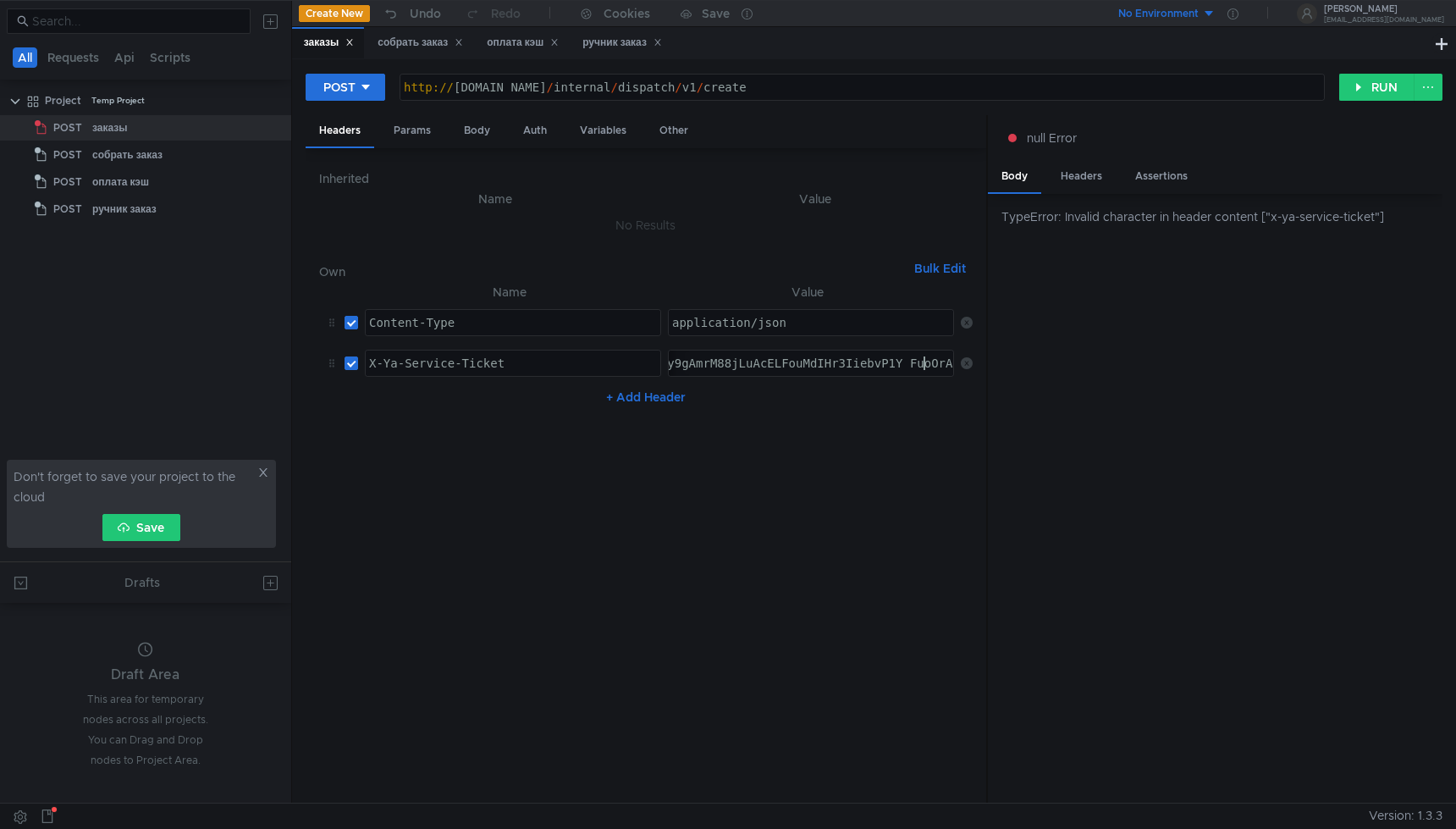
paste textarea "3:serv:COX_ARDq-_3FBiIRCMTzehCq33sgpe--kaXU_gE:OmmDclm7iSuiVxNySrhar3IusqIFMjzW…"
type textarea "3:serv:COX_ARDq-_3FBiIRCMTzehCq33sgpe--kaXU_gE:OmmDclm7iSuiVxNySrhar3IusqIFMjzW…"
click at [1071, 382] on div "TypeError: Invalid character in header content ["x-ya-service-ticket"]" at bounding box center [1216, 499] width 455 height 610
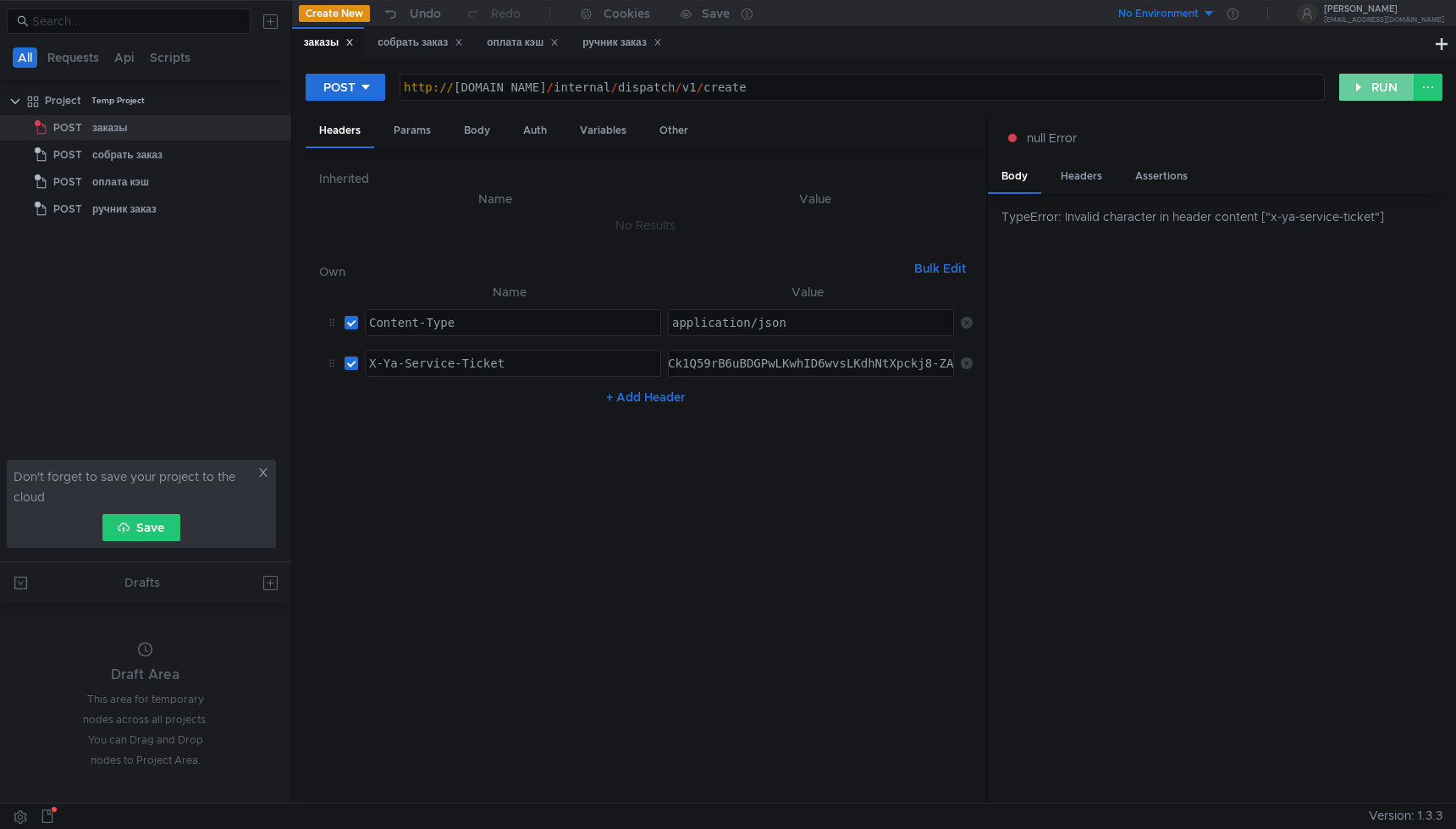
click at [1360, 87] on button "RUN" at bounding box center [1377, 87] width 75 height 27
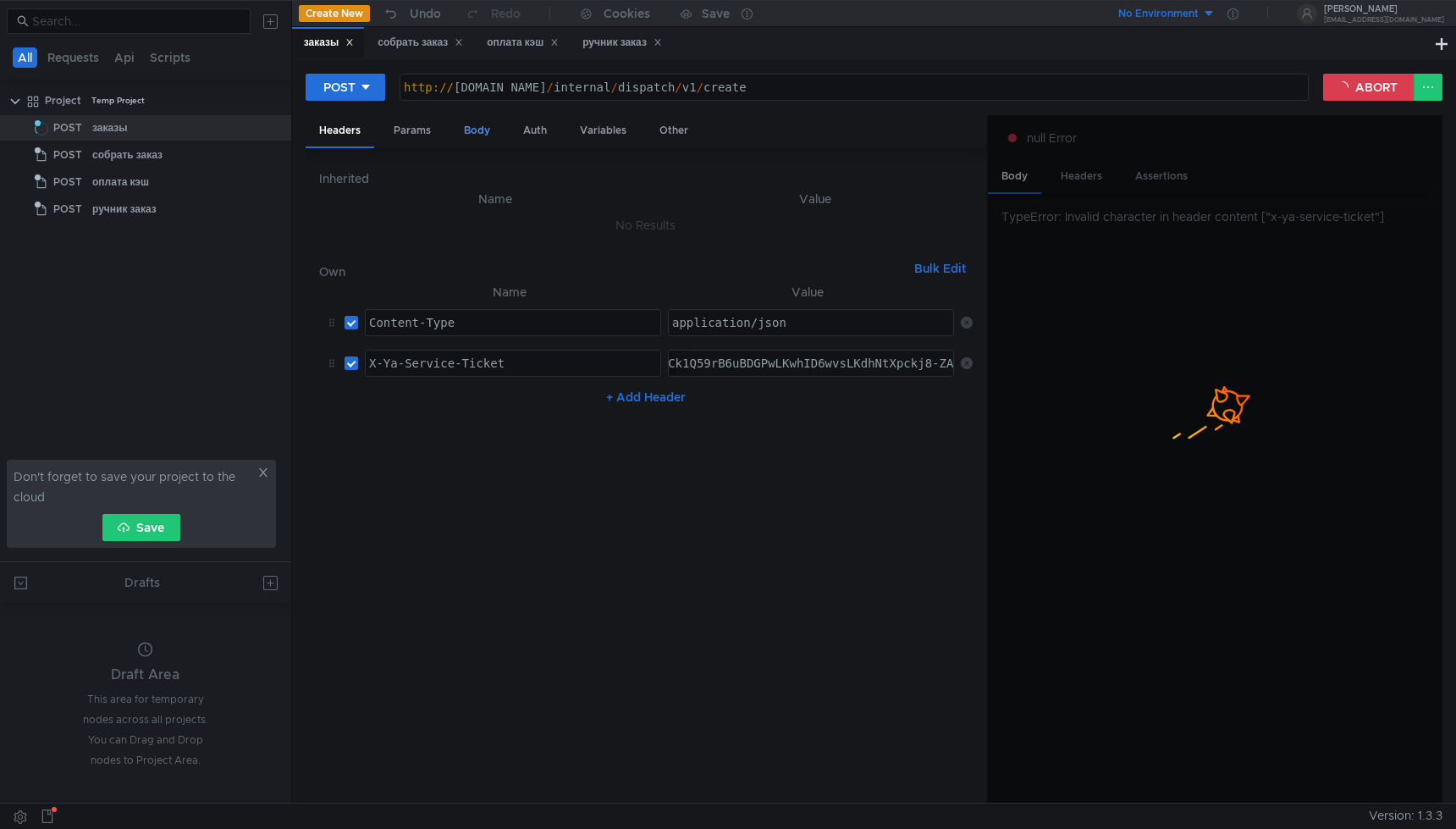
click at [487, 140] on div "Body" at bounding box center [477, 131] width 53 height 32
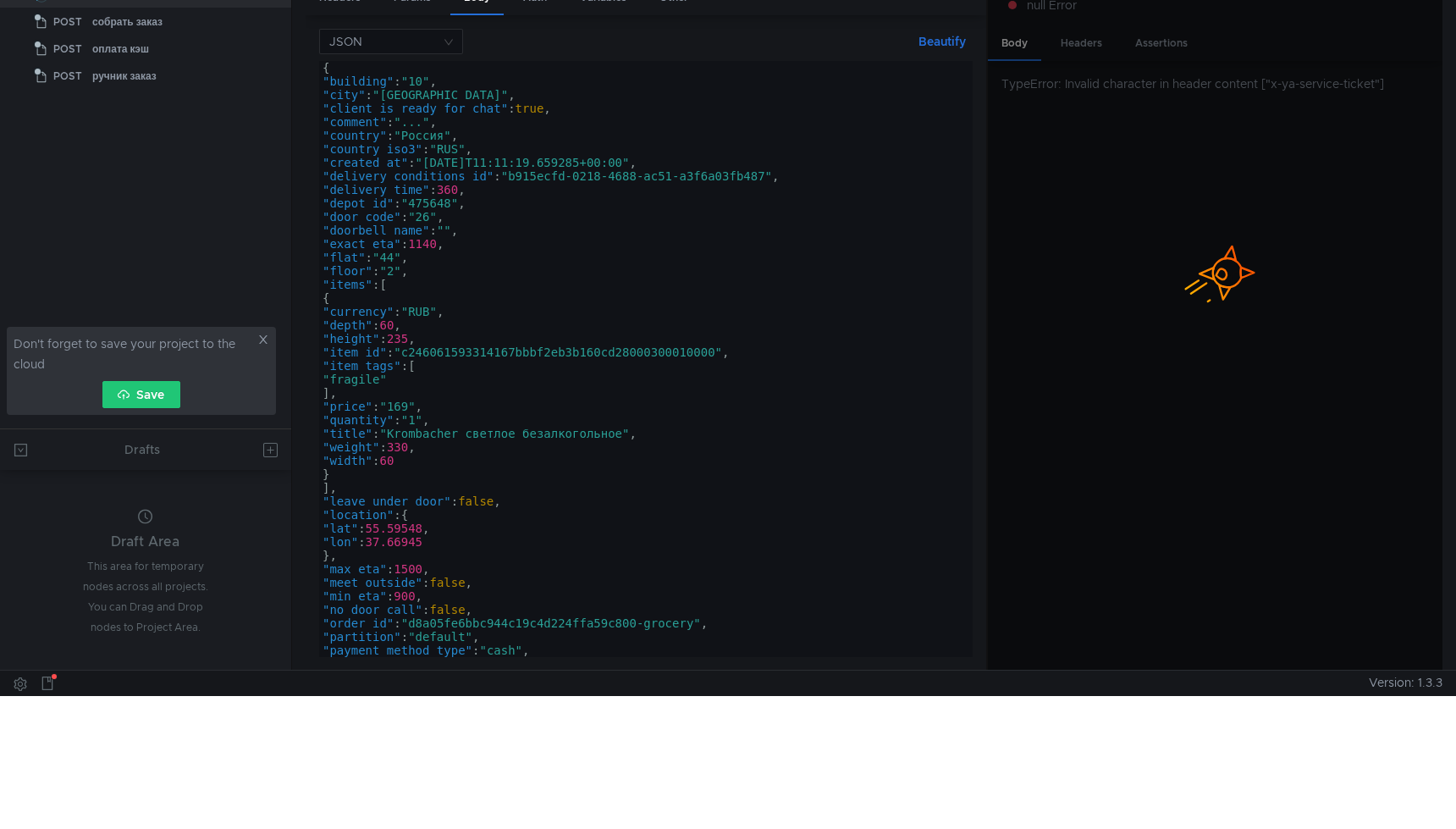
scroll to position [0, 0]
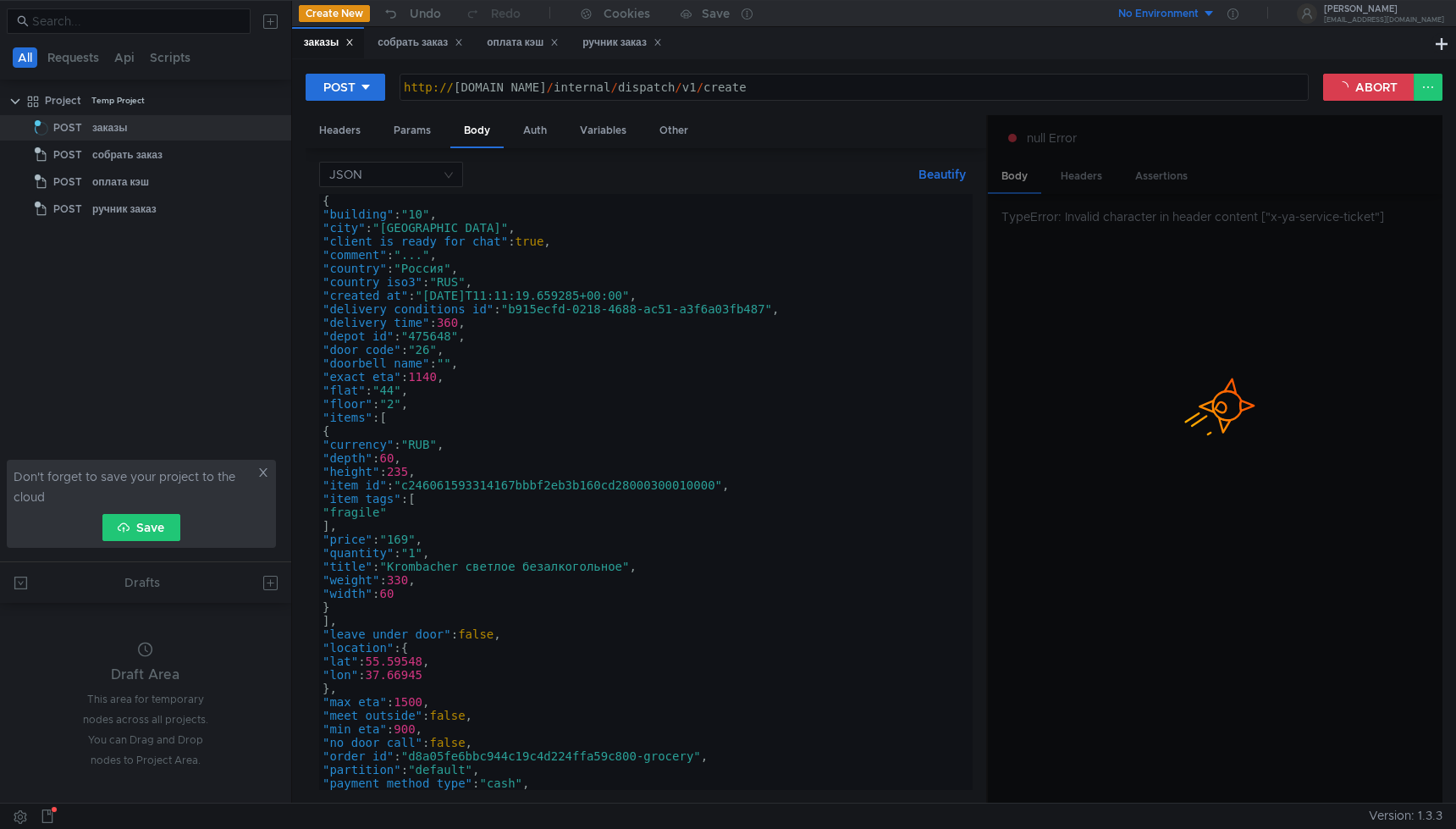
click at [1212, 411] on icon at bounding box center [1215, 407] width 84 height 84
click at [1378, 84] on button "ABORT" at bounding box center [1369, 87] width 92 height 27
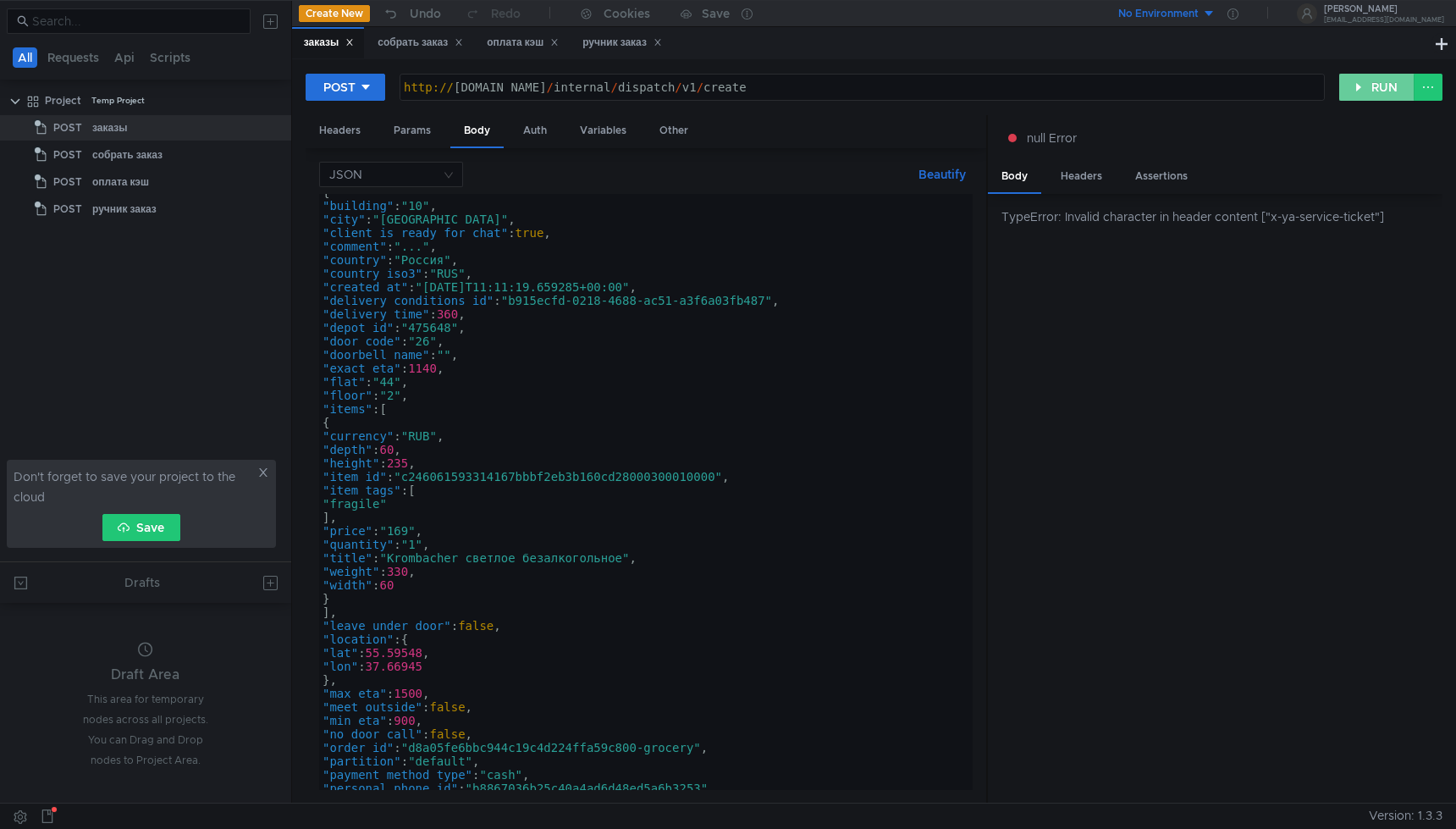
scroll to position [133, 0]
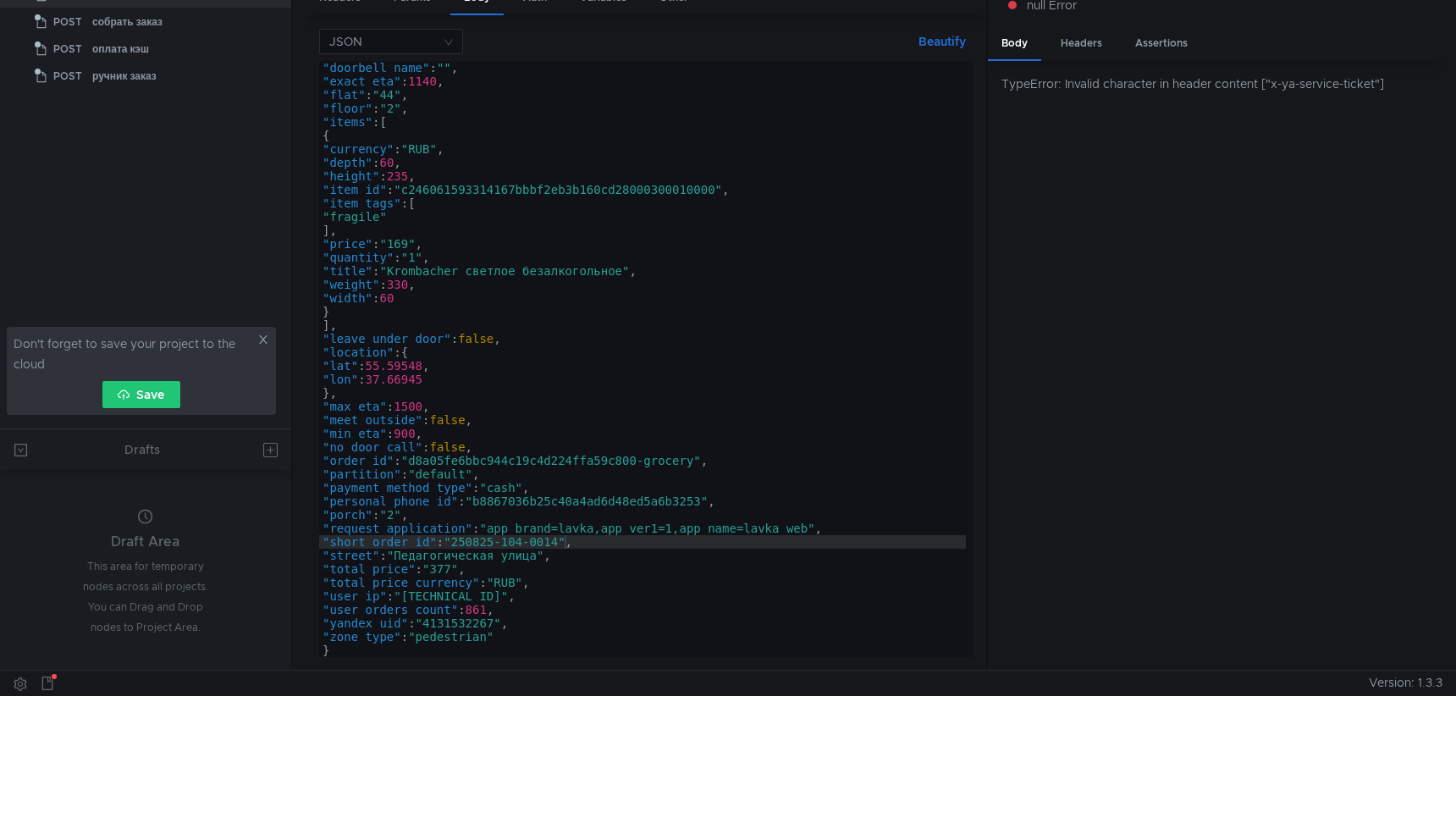
click at [261, 335] on icon at bounding box center [263, 339] width 12 height 12
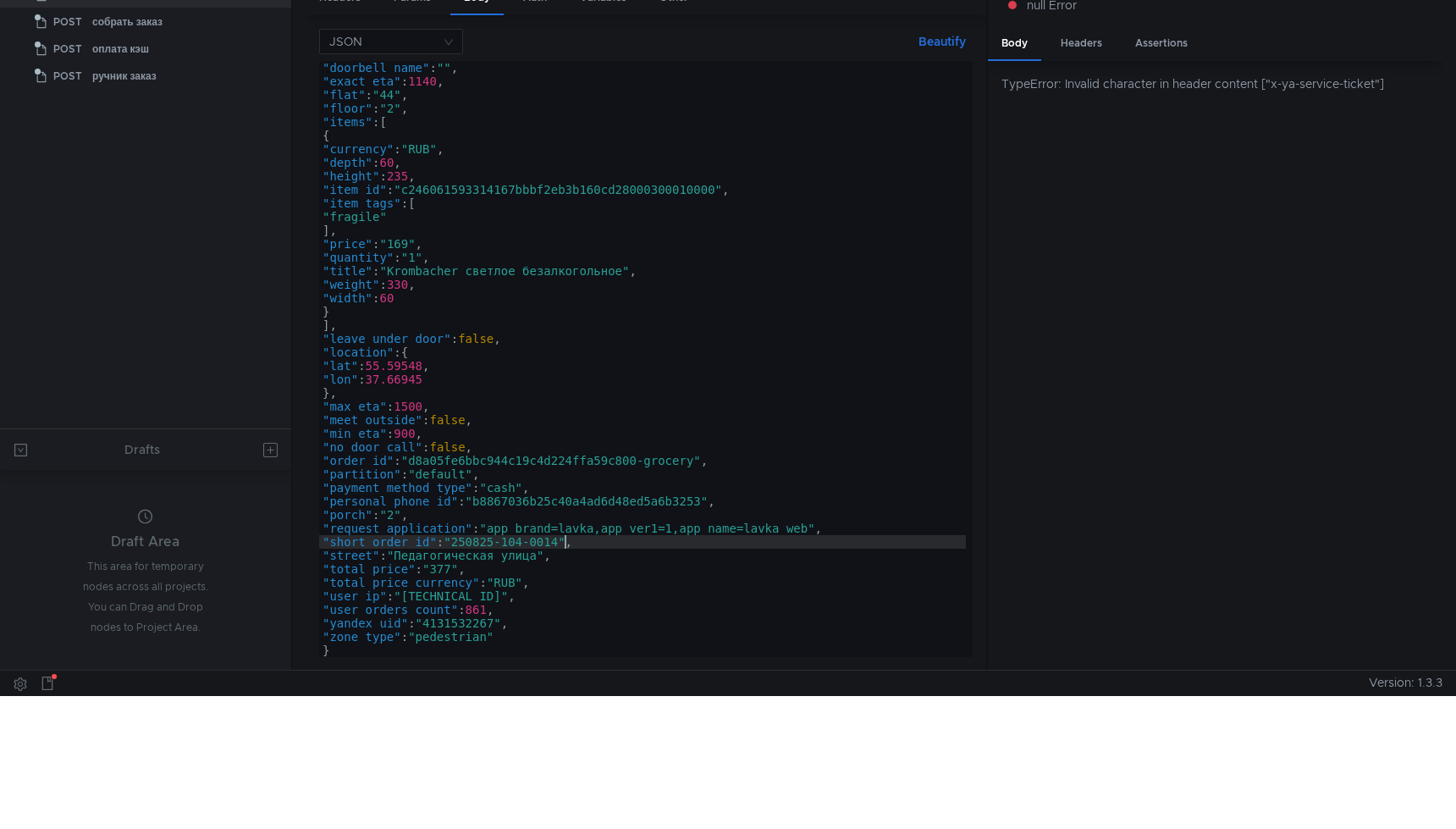
click at [562, 544] on div ""doorbell_name" : "" , "exact_eta" : 1140 , "flat" : "44" , "floor" : "2" , "it…" at bounding box center [643, 372] width 647 height 623
click at [741, 455] on div ""doorbell_name" : "" , "exact_eta" : 1140 , "flat" : "44" , "floor" : "2" , "it…" at bounding box center [643, 372] width 647 height 623
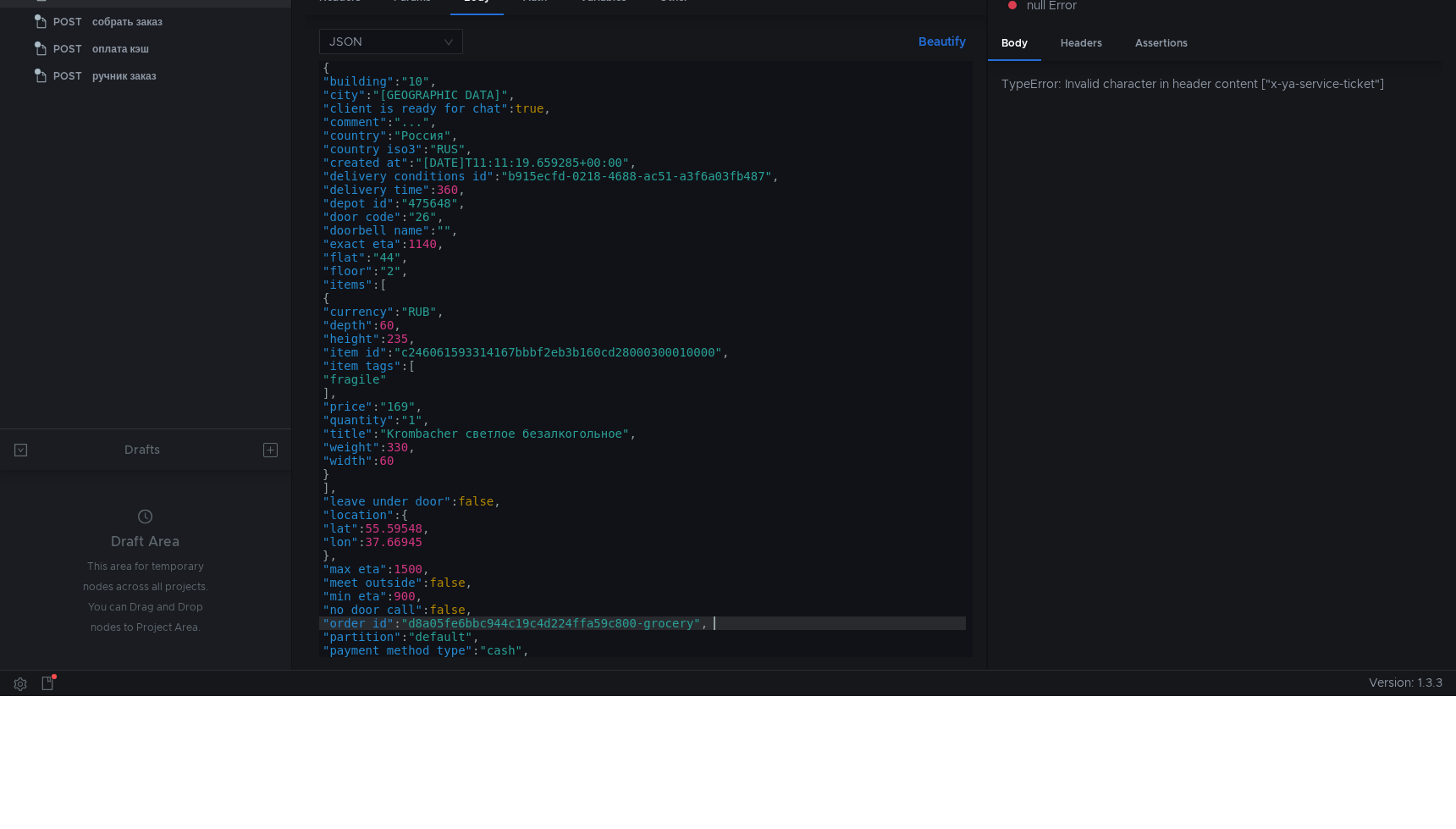
scroll to position [0, 0]
click at [643, 620] on div "{ "building" : "10" , "city" : "Москва" , "client_is_ready_for_chat" : true , "…" at bounding box center [643, 372] width 647 height 623
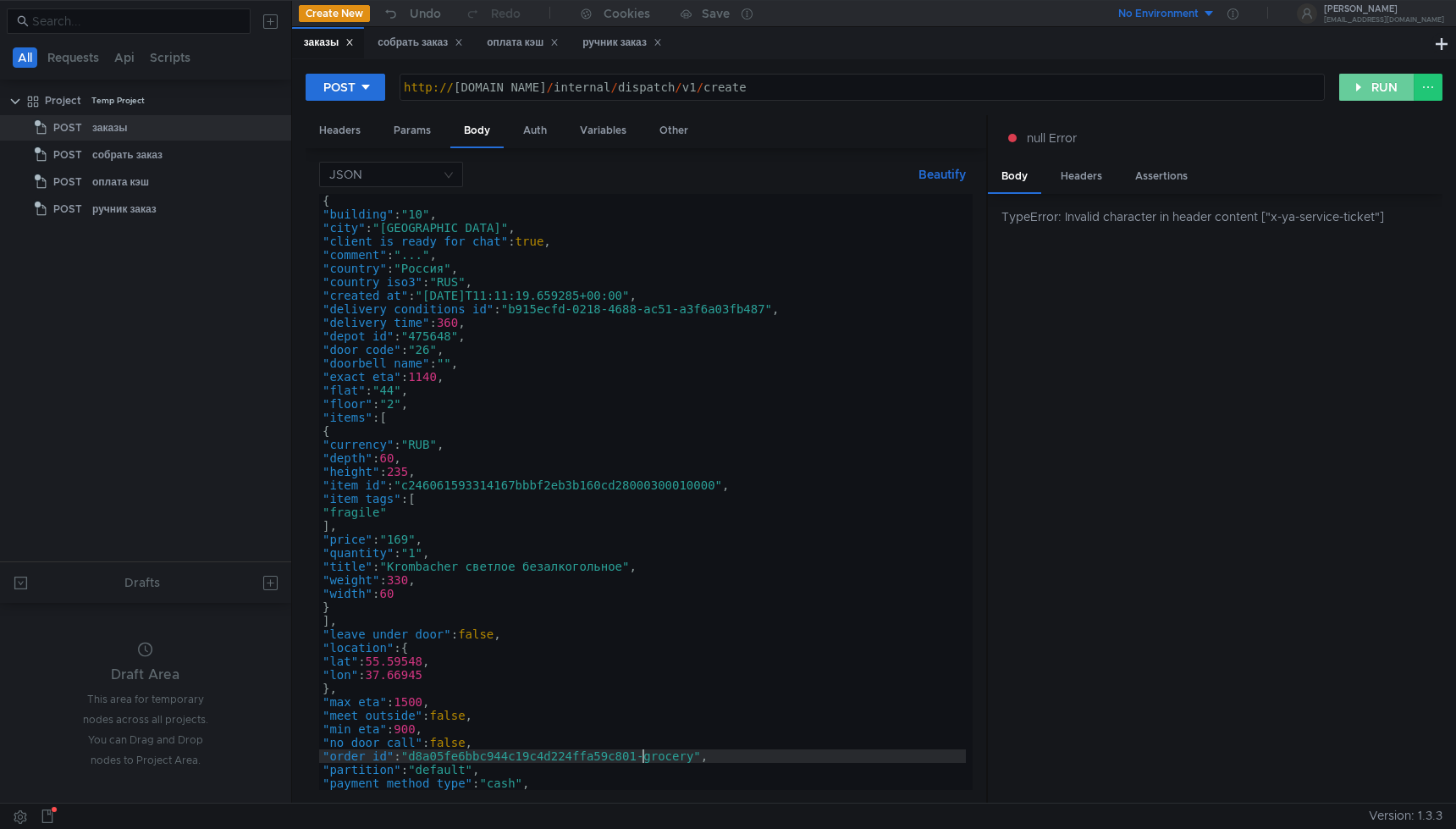
type textarea ""order_id": "d8a05fe6bbc944c19c4d224ffa59c801-grocery","
click at [1393, 87] on button "RUN" at bounding box center [1377, 87] width 75 height 27
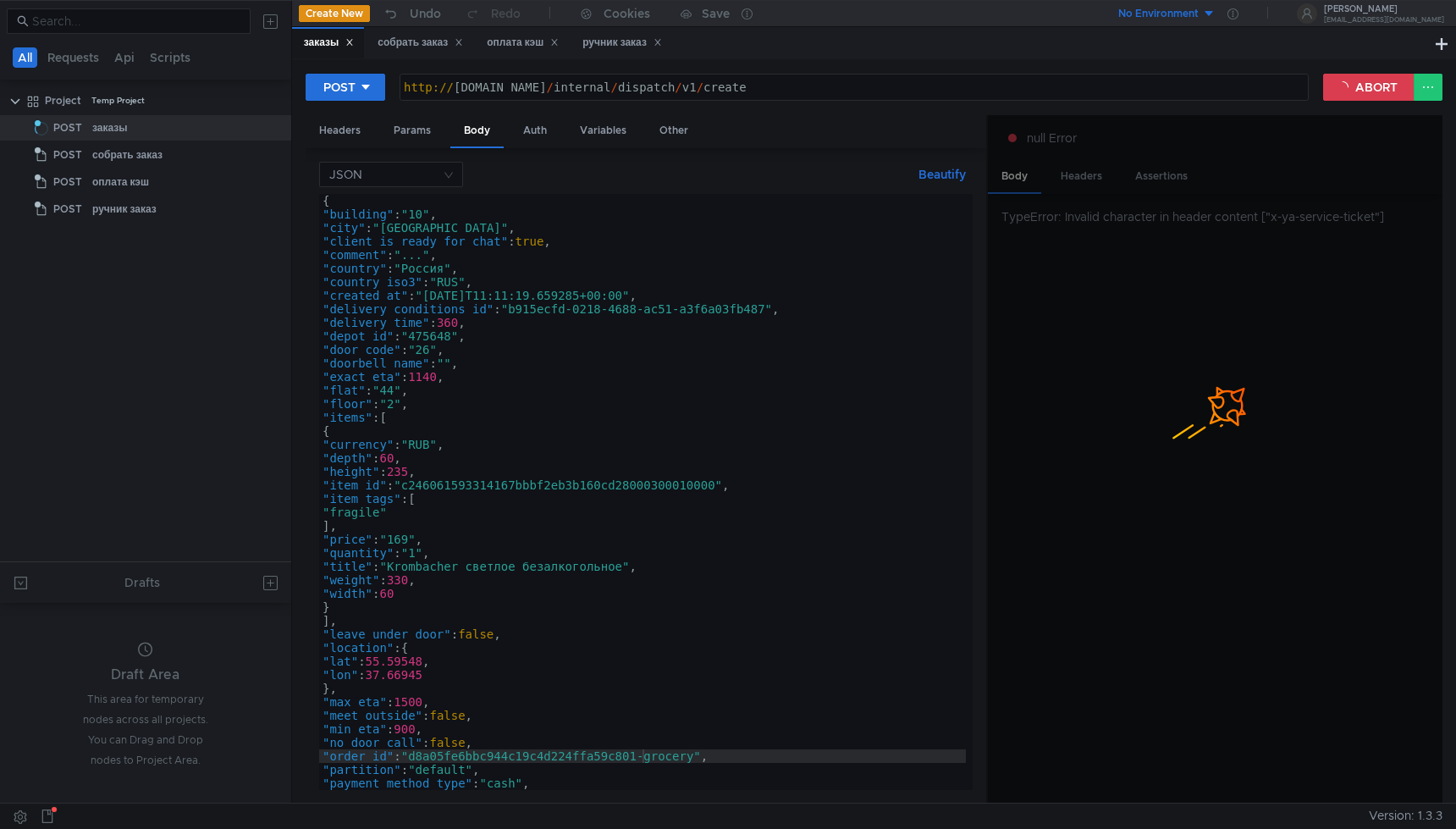
click at [1118, 417] on div at bounding box center [1216, 460] width 455 height 689
click at [1395, 89] on button "ABORT" at bounding box center [1369, 87] width 92 height 27
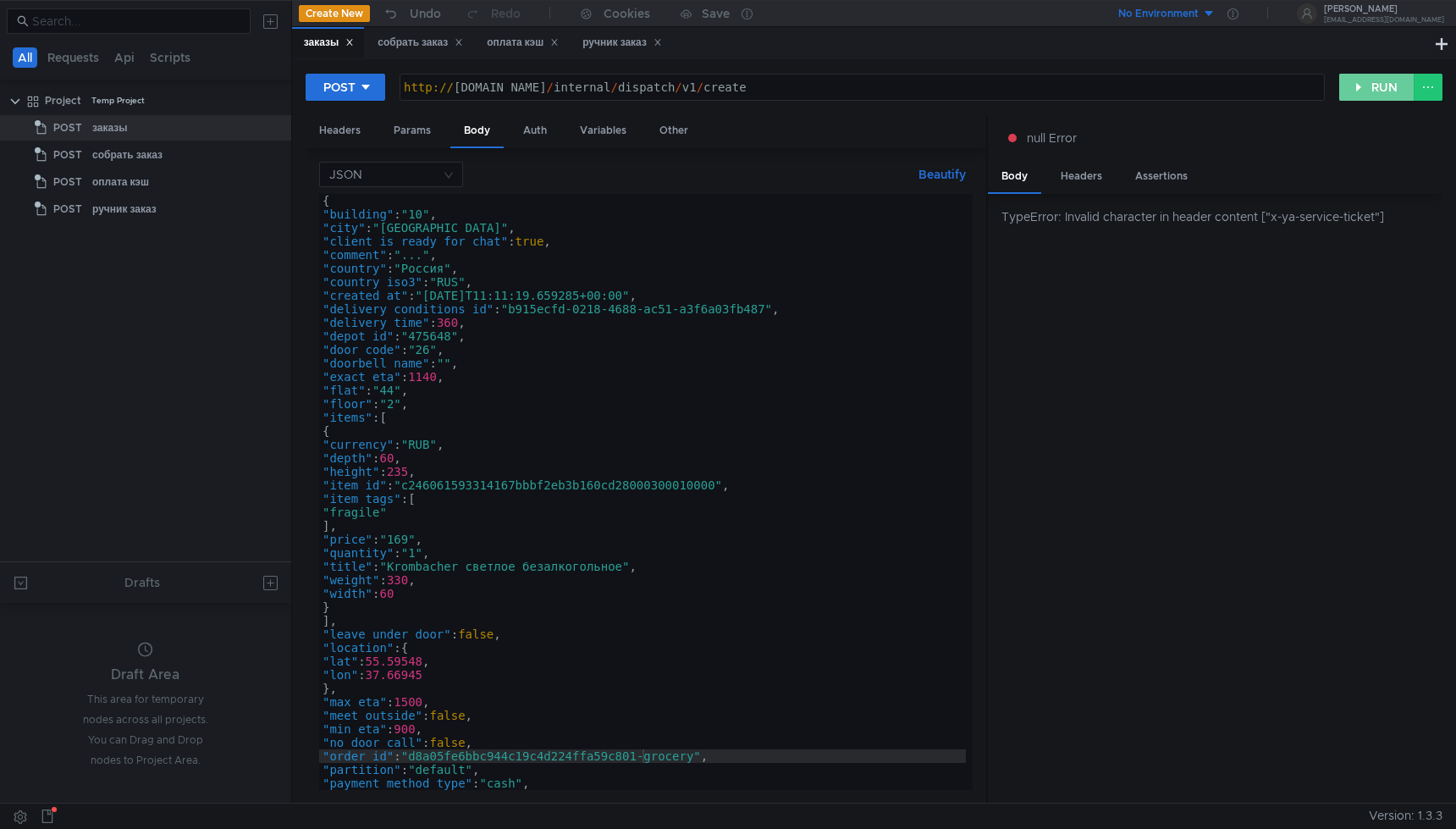
click at [1395, 89] on button "RUN" at bounding box center [1377, 87] width 75 height 27
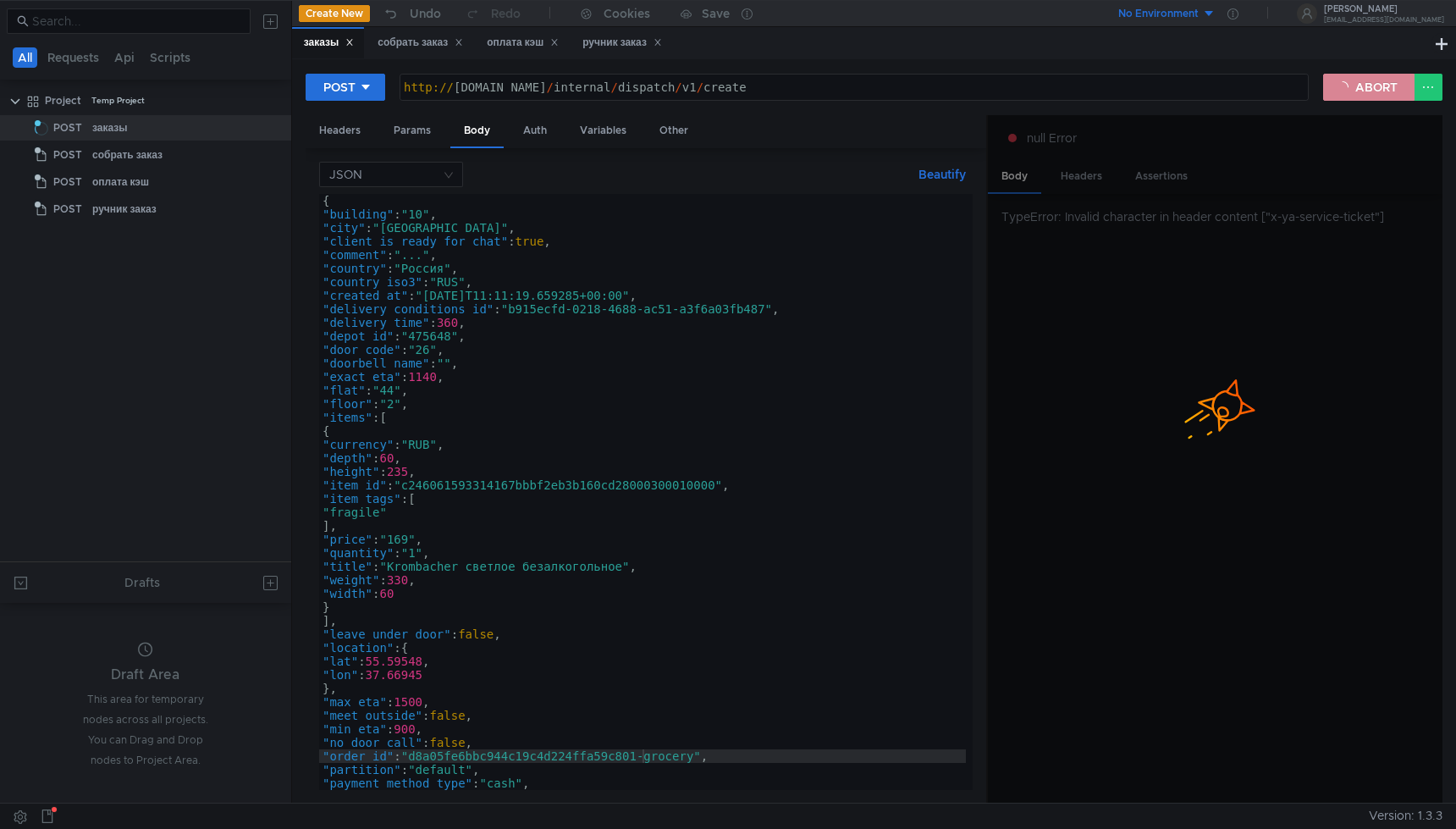
click at [1395, 89] on button "ABORT" at bounding box center [1369, 87] width 92 height 27
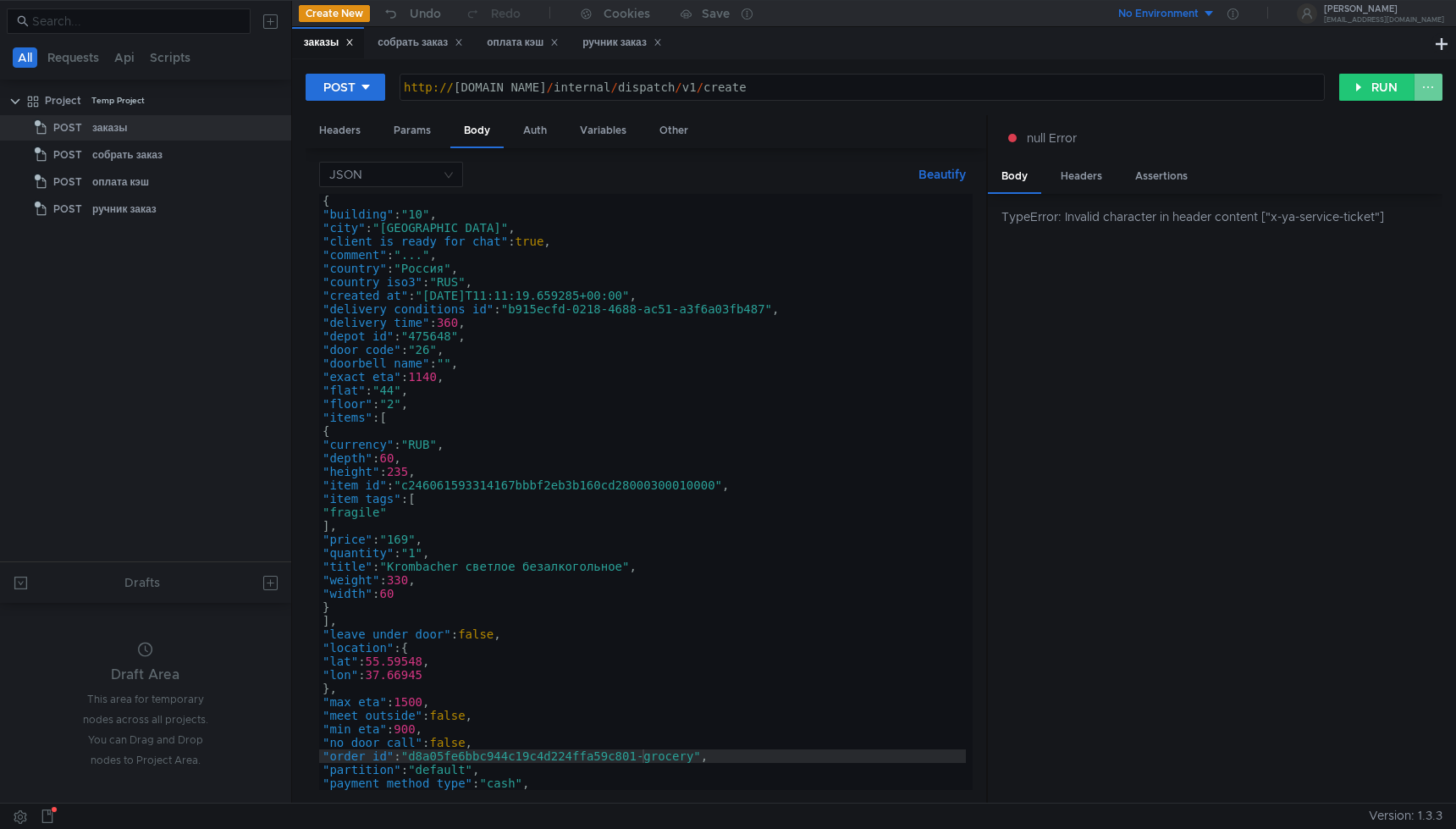
click at [1432, 90] on button at bounding box center [1429, 87] width 29 height 27
click at [415, 136] on div at bounding box center [728, 414] width 1456 height 829
click at [344, 130] on div "Headers" at bounding box center [340, 131] width 69 height 32
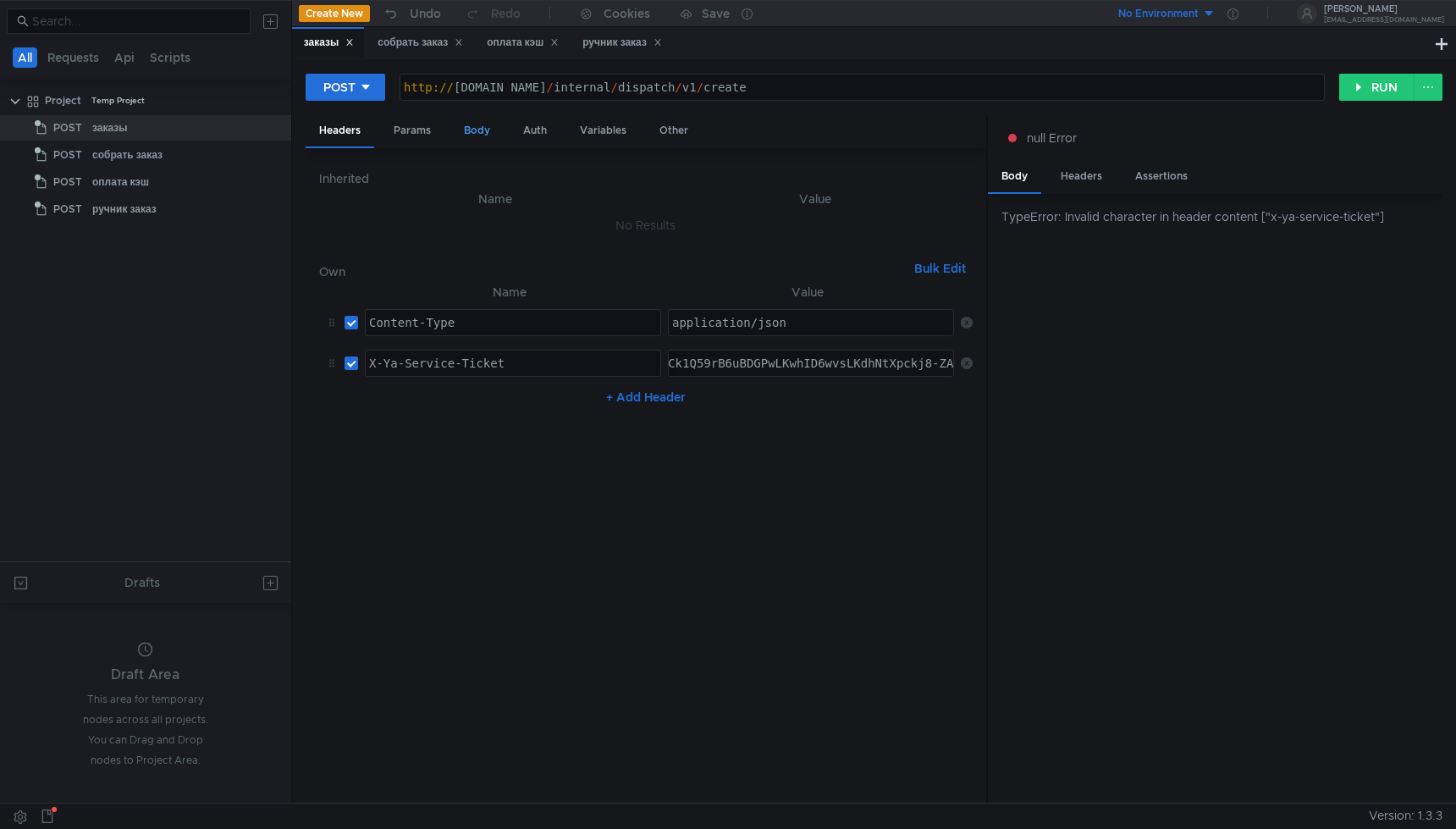
click at [473, 132] on div "Body" at bounding box center [477, 131] width 53 height 32
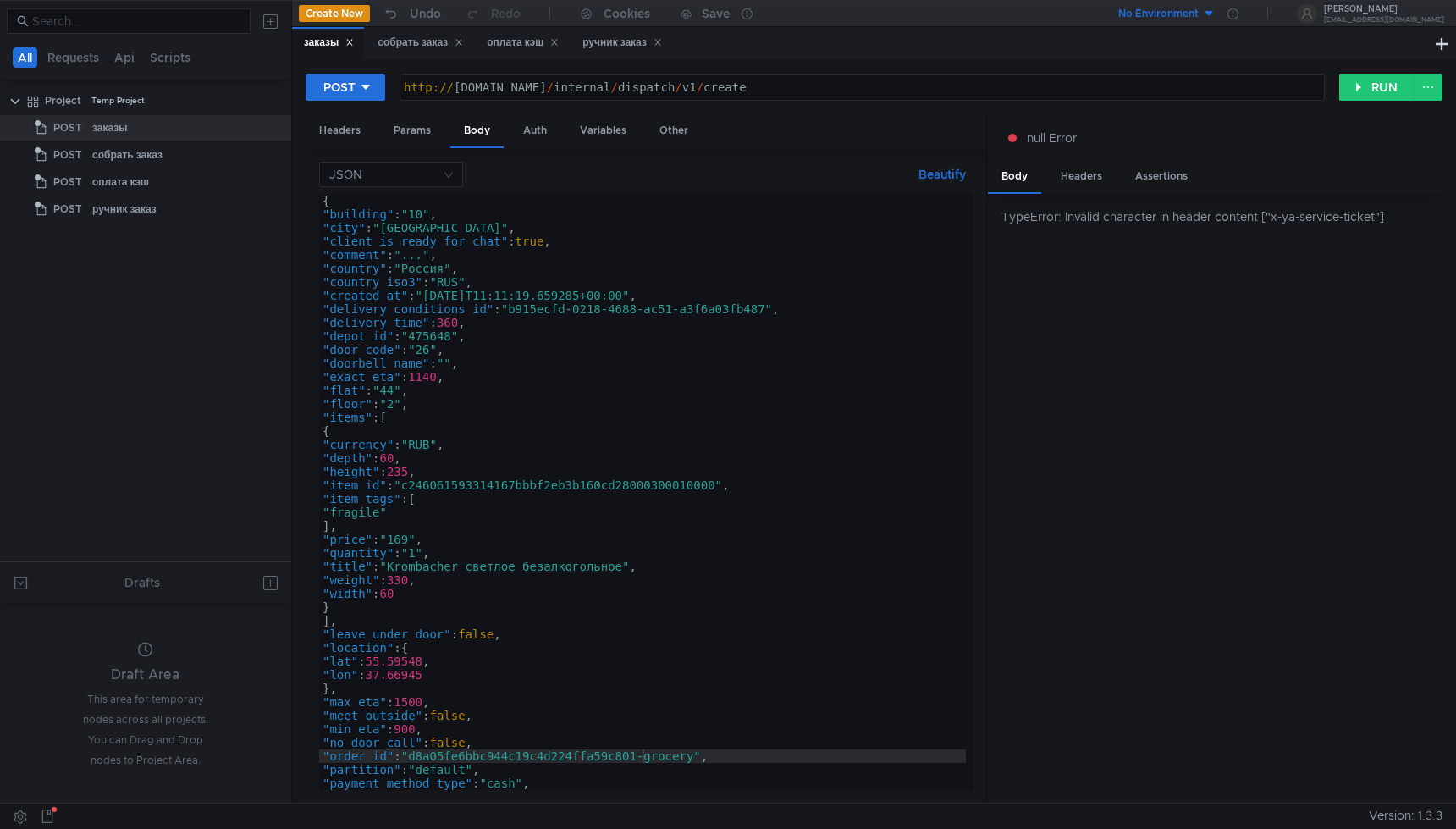
click at [455, 161] on div "JSON Beautify "order_id": "d8a05fe6bbc944c19c4d224ffa59c801-grocery", { "buildi…" at bounding box center [645, 475] width 681 height 656
click at [453, 171] on nz-select-top-control "JSON" at bounding box center [391, 174] width 144 height 25
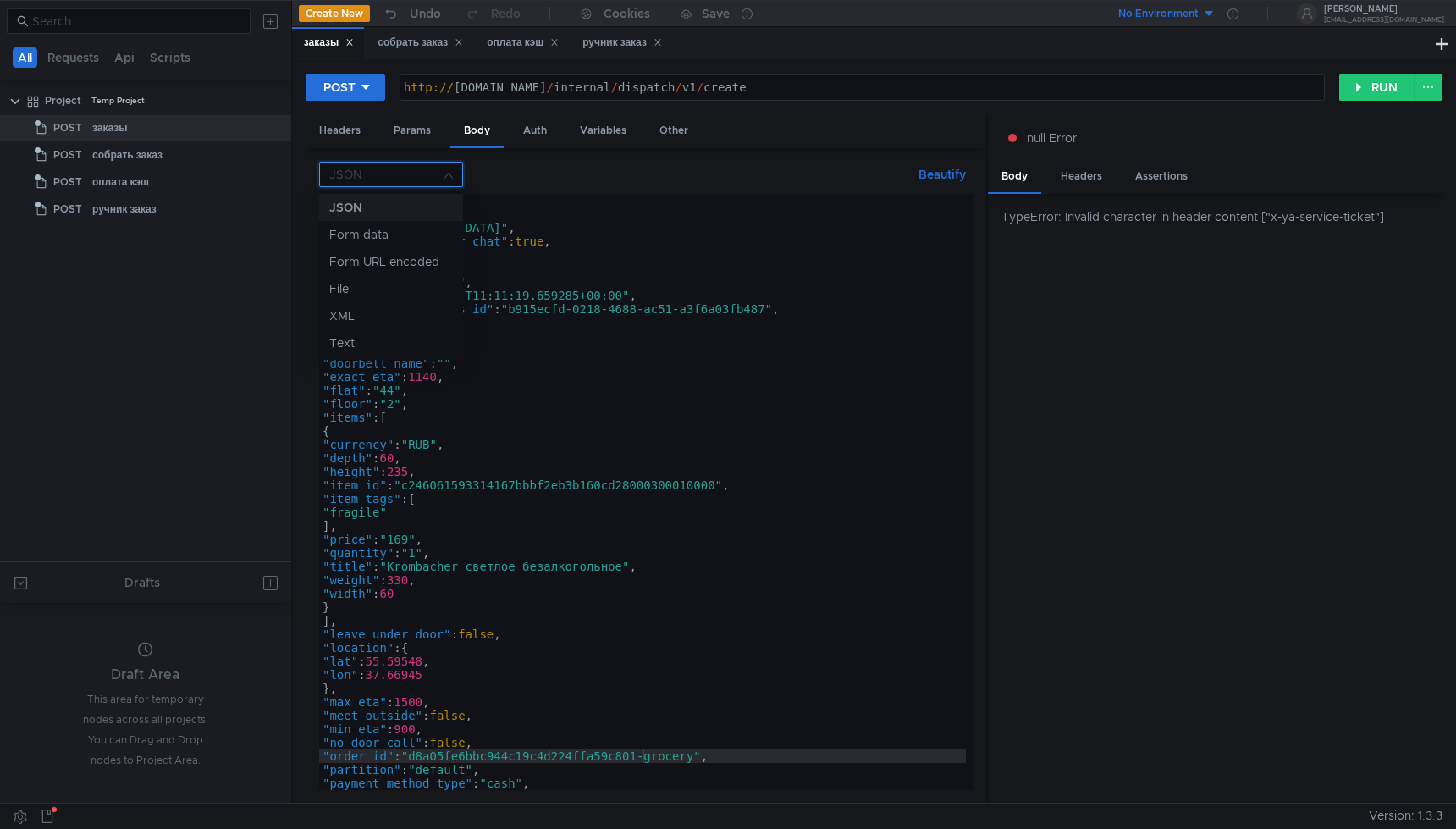
click at [453, 171] on div at bounding box center [728, 414] width 1456 height 829
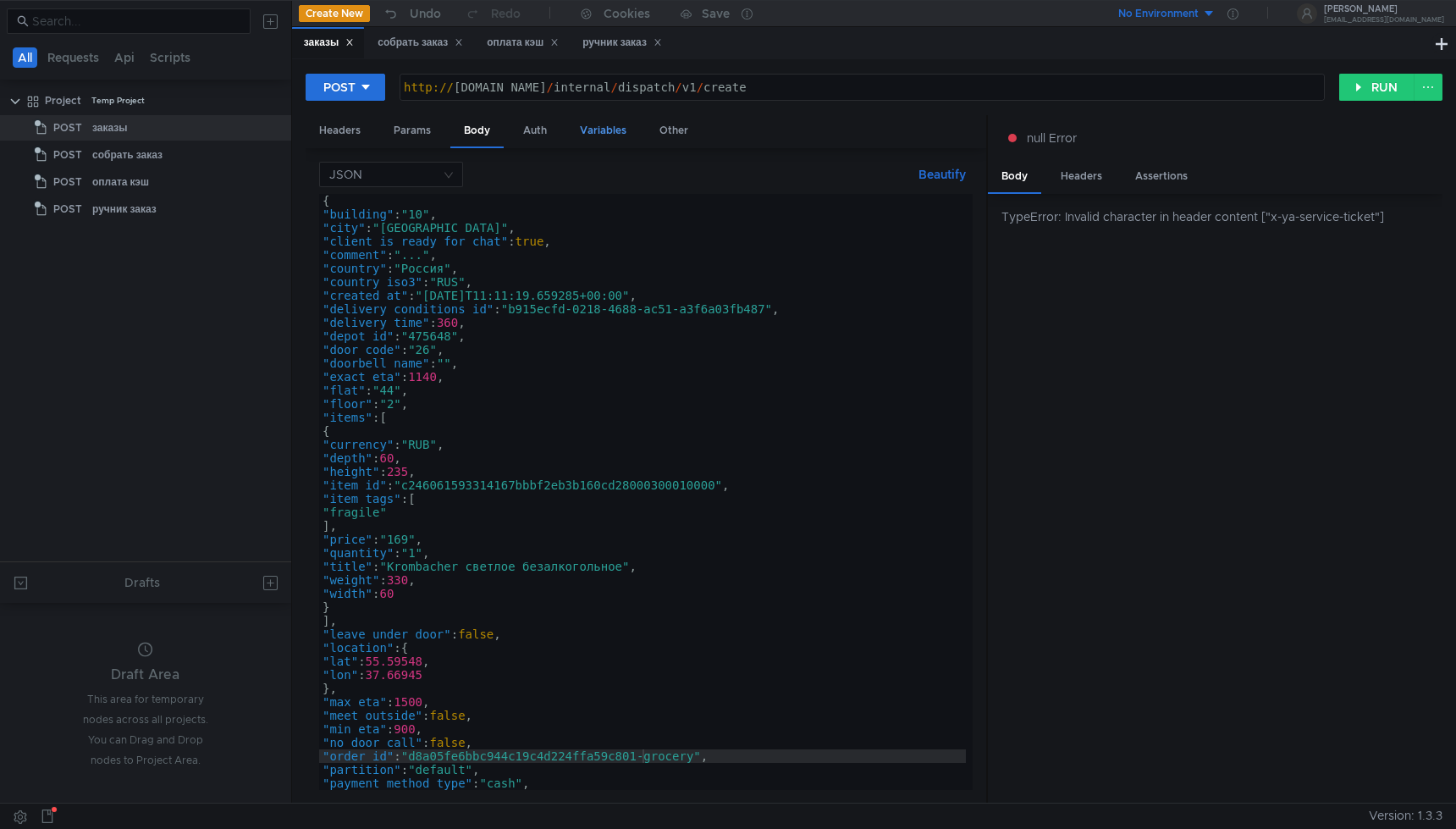
click at [607, 134] on div "Variables" at bounding box center [603, 131] width 73 height 32
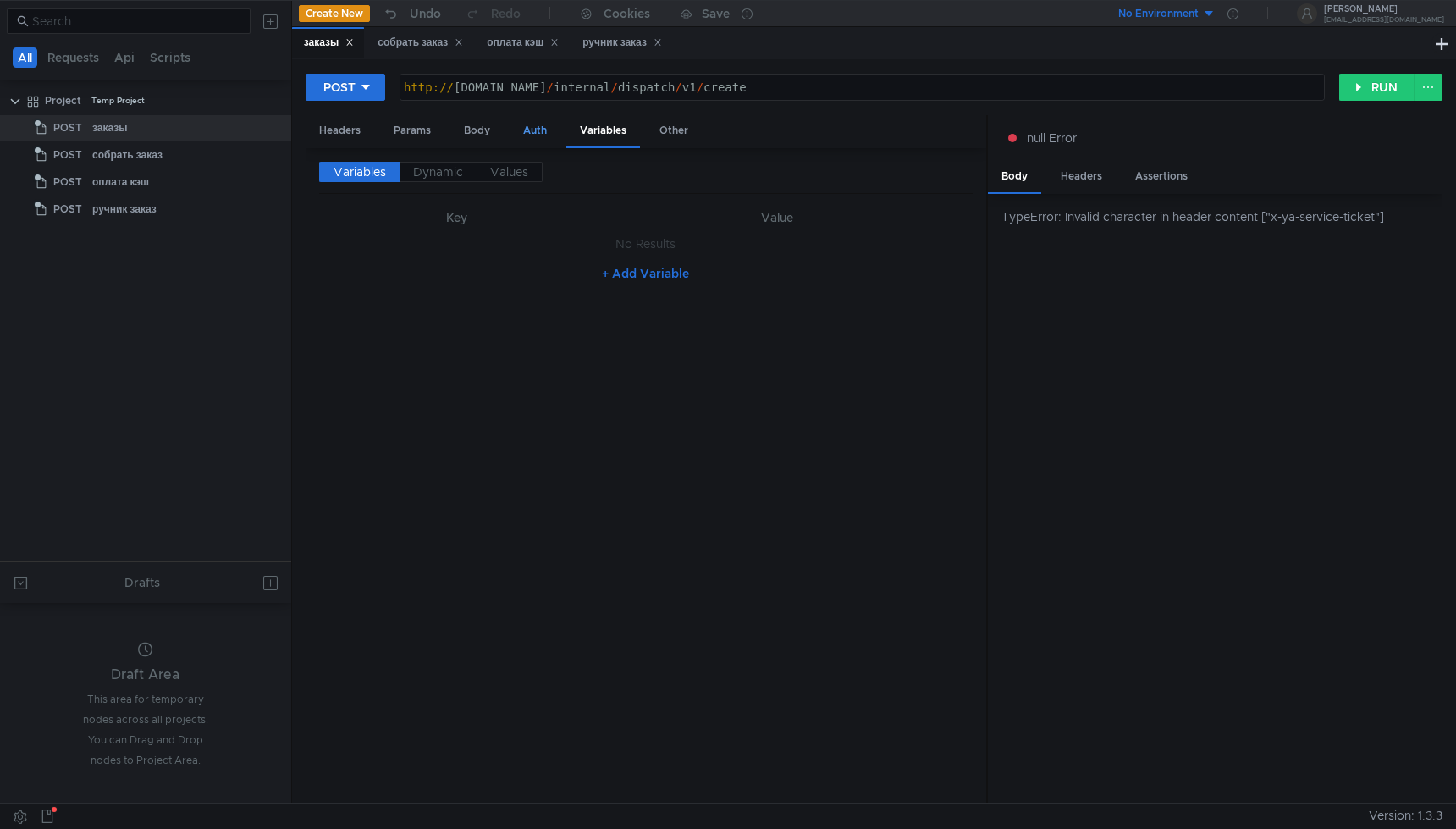
click at [527, 141] on div "Auth" at bounding box center [535, 131] width 51 height 32
click at [484, 138] on div "Body" at bounding box center [477, 131] width 53 height 32
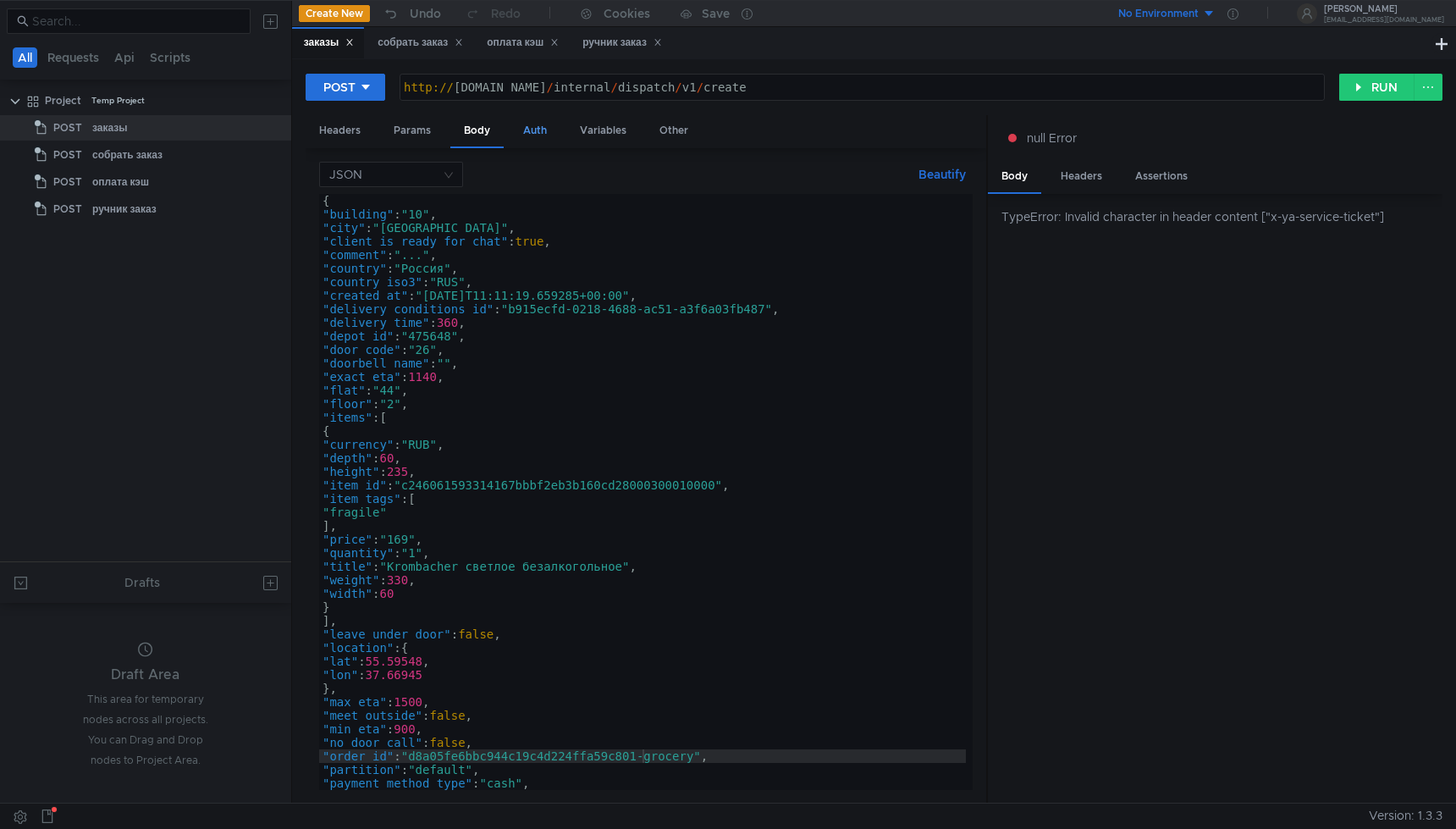
click at [539, 128] on div "Auth" at bounding box center [535, 131] width 51 height 32
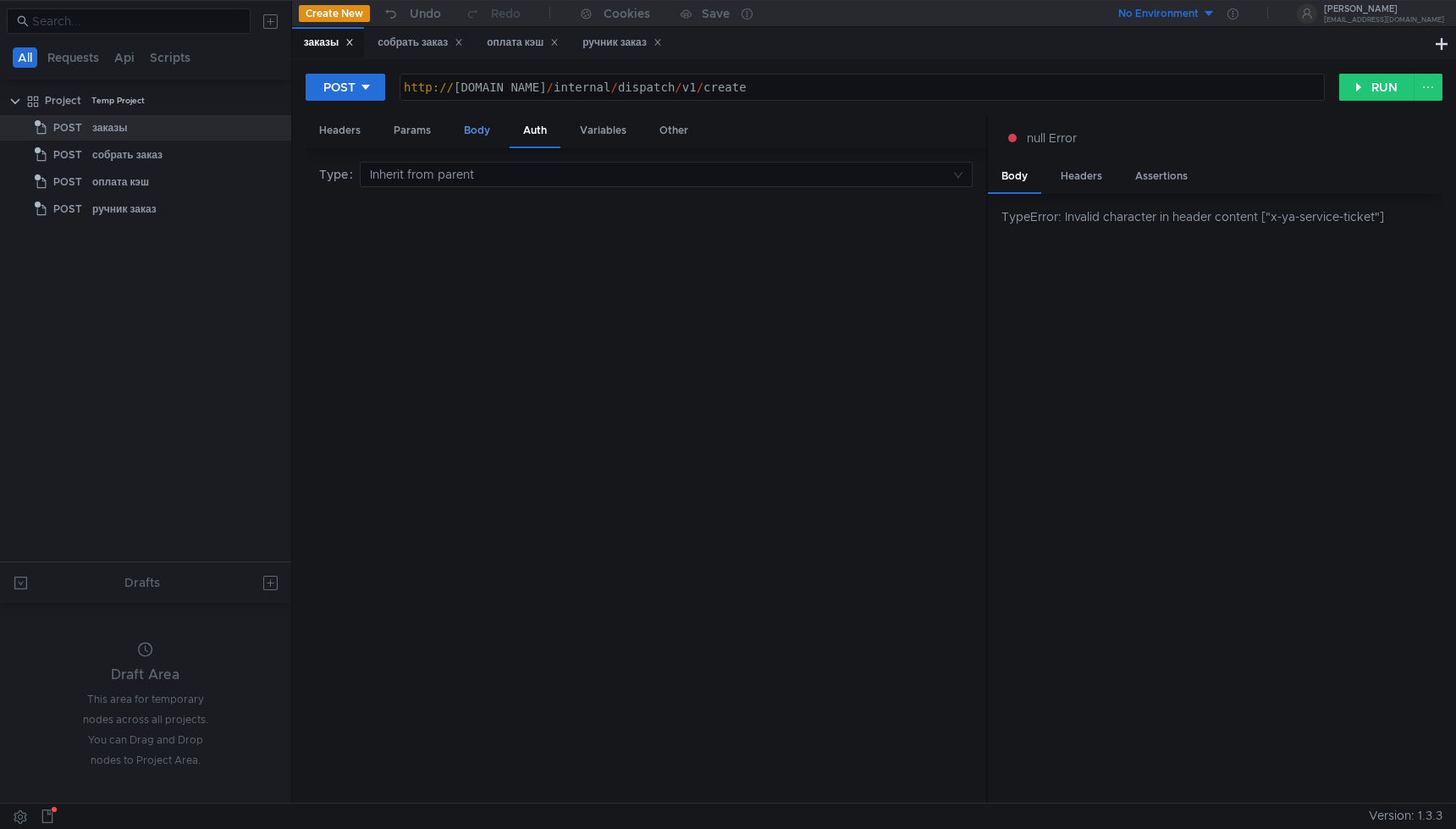
click at [477, 133] on div "Body" at bounding box center [477, 131] width 53 height 32
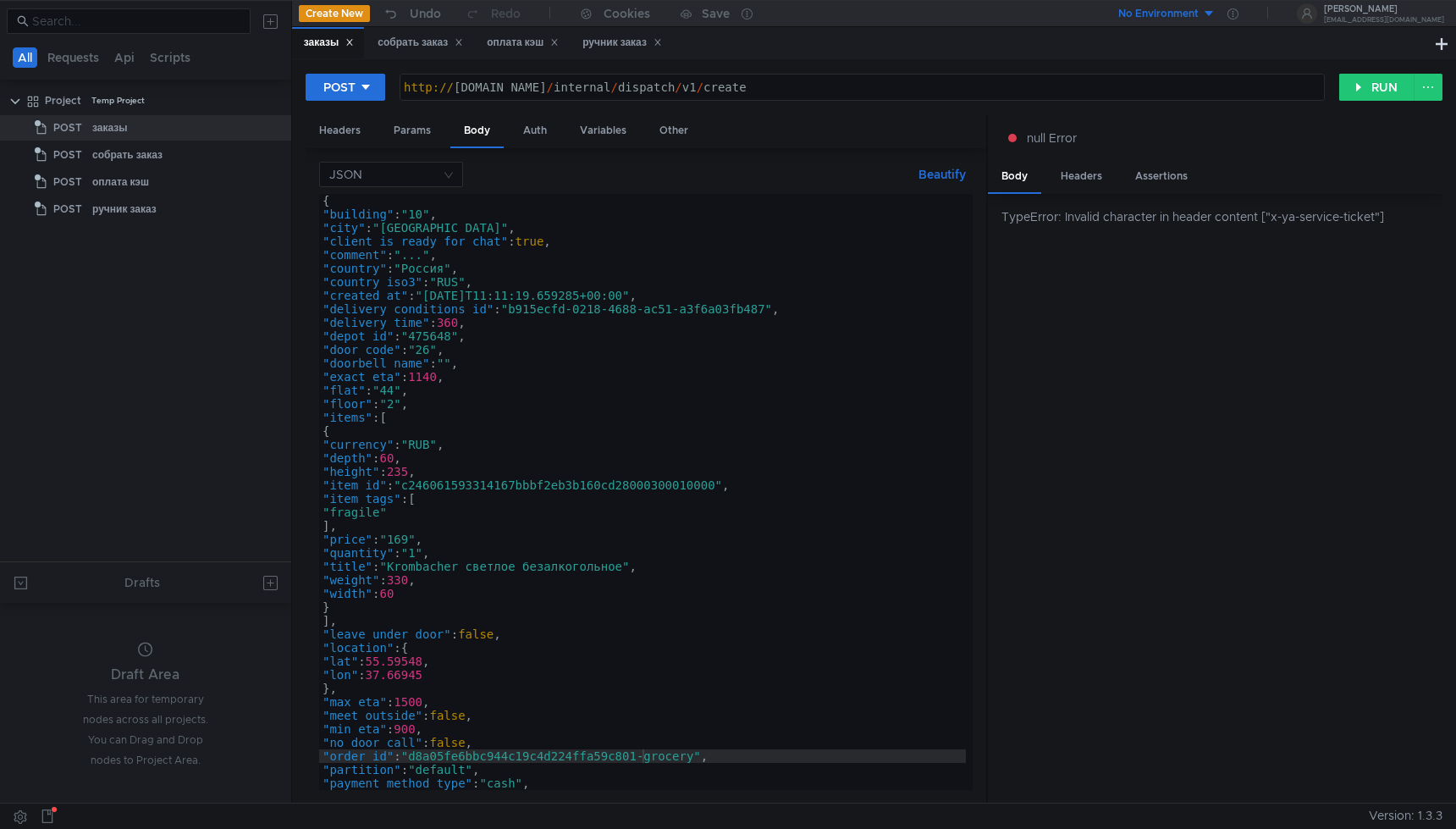
click at [1383, 102] on div "POST http:// grocery-dispatch.lavka.tst.yandex.net / internal / dispatch / v1 /…" at bounding box center [874, 93] width 1137 height 43
click at [1383, 96] on button "RUN" at bounding box center [1377, 87] width 75 height 27
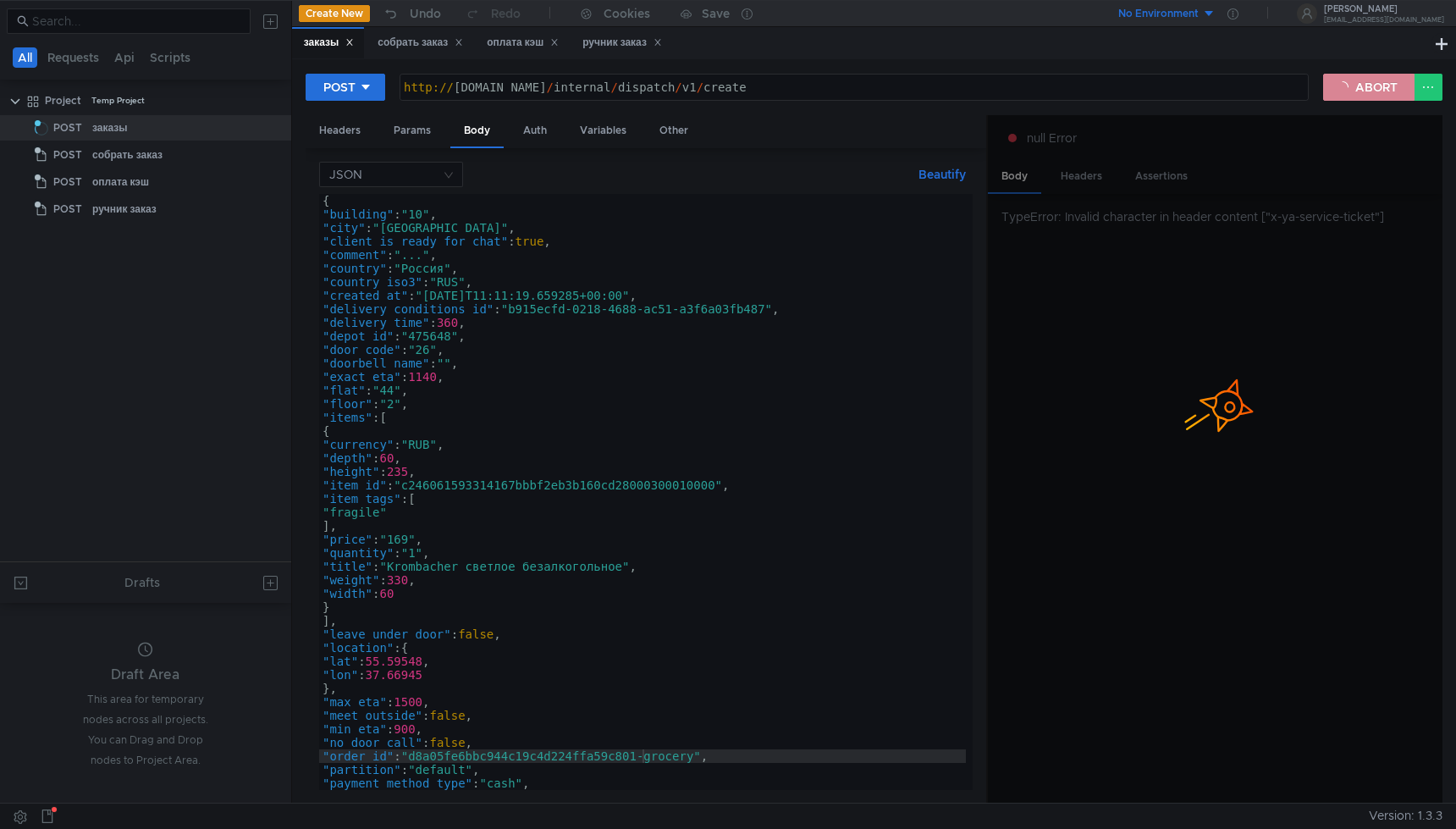
click at [1368, 94] on button "ABORT" at bounding box center [1369, 87] width 92 height 27
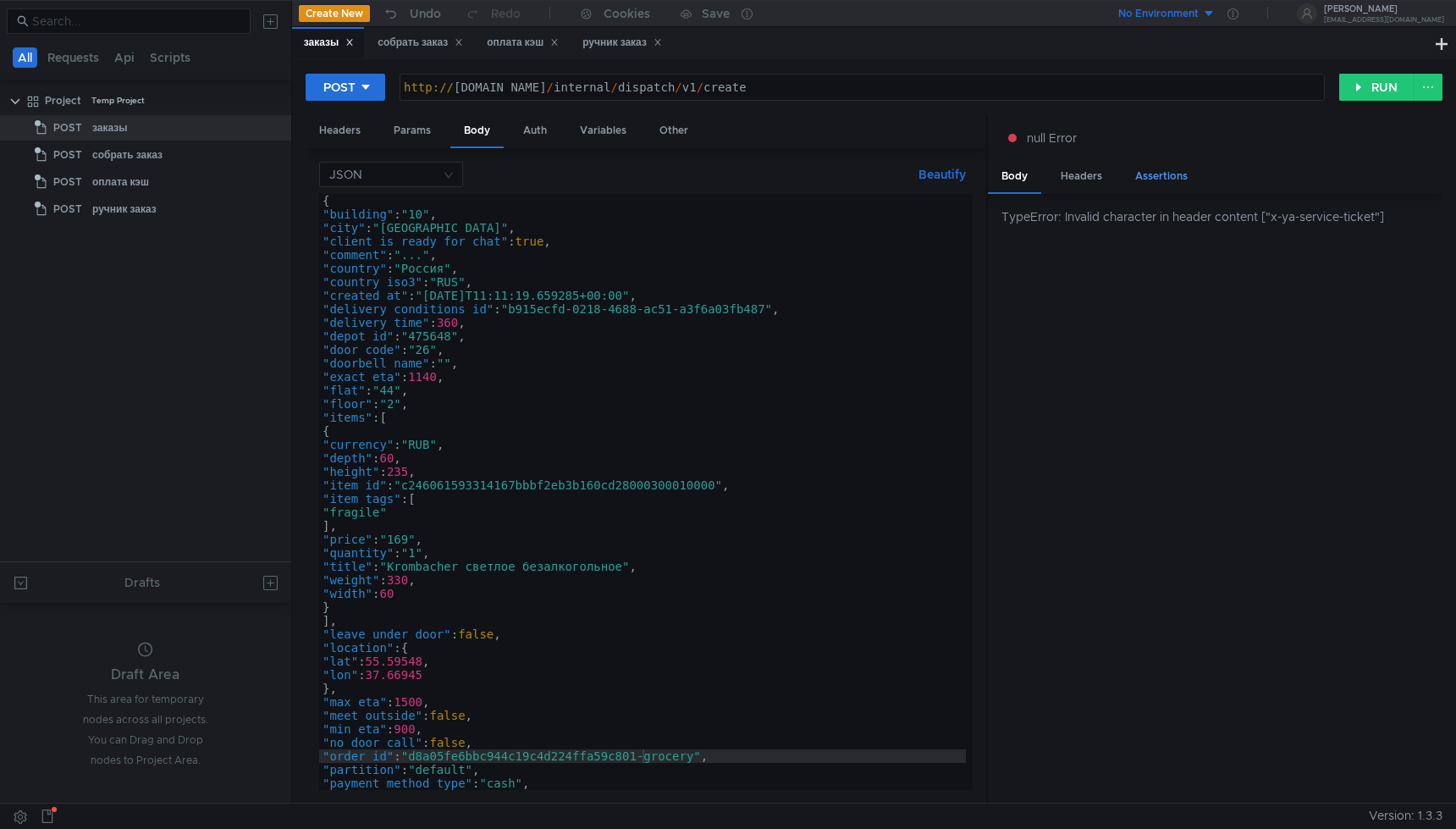
click at [1164, 184] on div "Assertions" at bounding box center [1161, 176] width 80 height 32
click at [1155, 177] on div "Assertions" at bounding box center [1161, 177] width 80 height 33
click at [1090, 180] on div "Headers" at bounding box center [1082, 176] width 69 height 32
click at [1022, 186] on div "Body" at bounding box center [1014, 176] width 53 height 32
click at [1363, 102] on div "POST http:// [DOMAIN_NAME] / internal / dispatch / v1 / create הההההההההההההההה…" at bounding box center [874, 93] width 1137 height 43
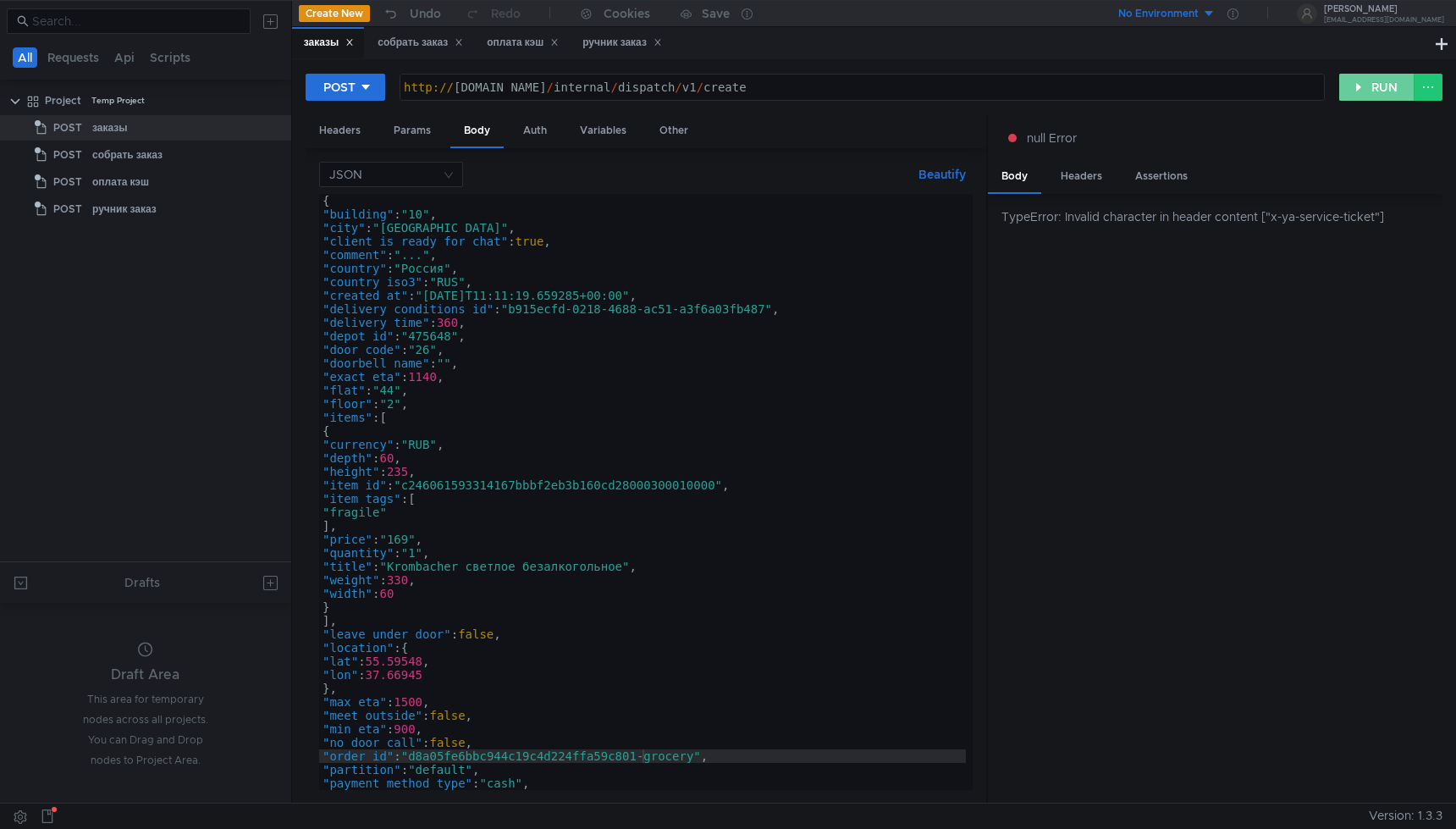
click at [1372, 87] on button "RUN" at bounding box center [1377, 87] width 75 height 27
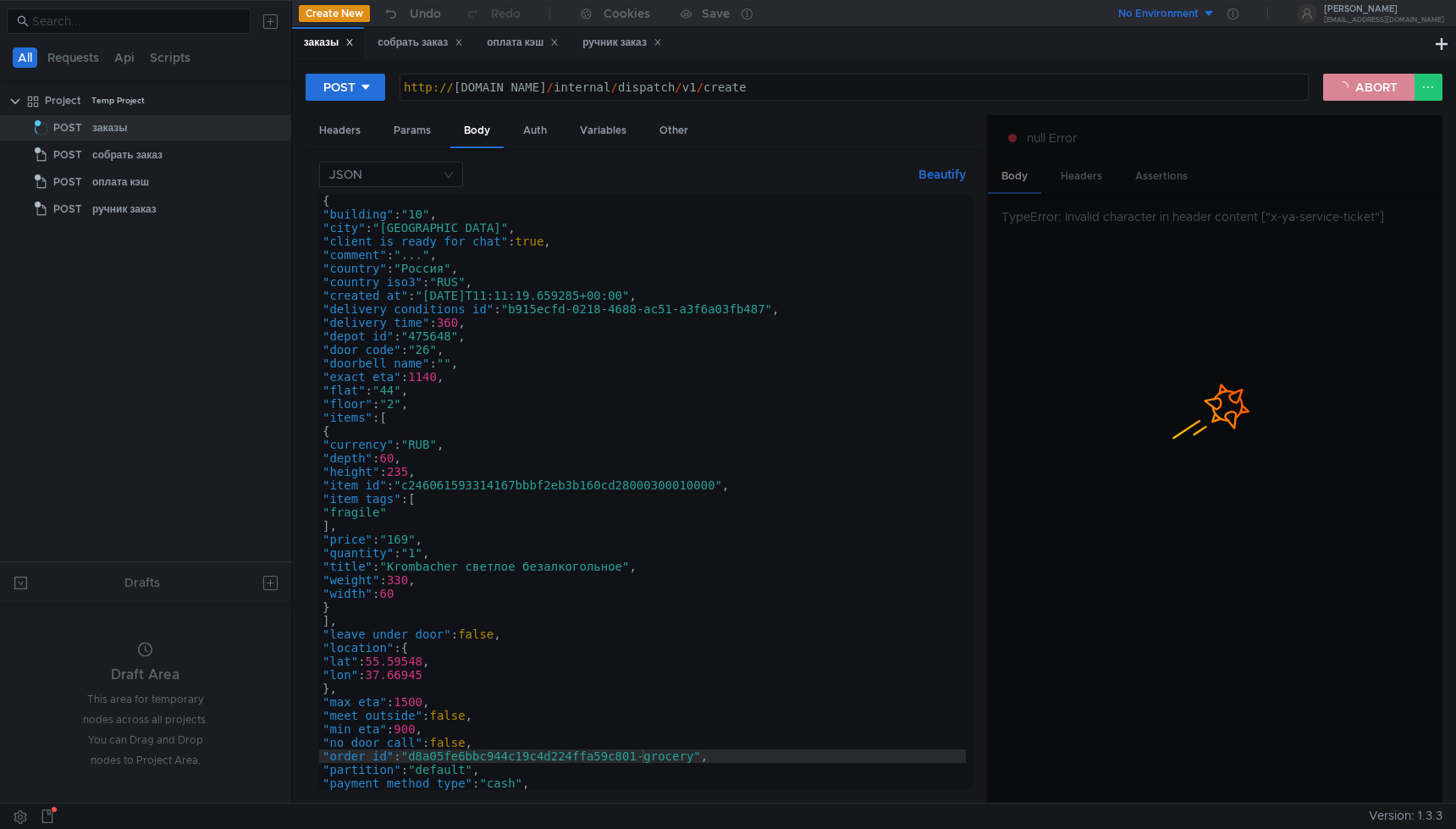
click at [1372, 87] on button "ABORT" at bounding box center [1369, 87] width 92 height 27
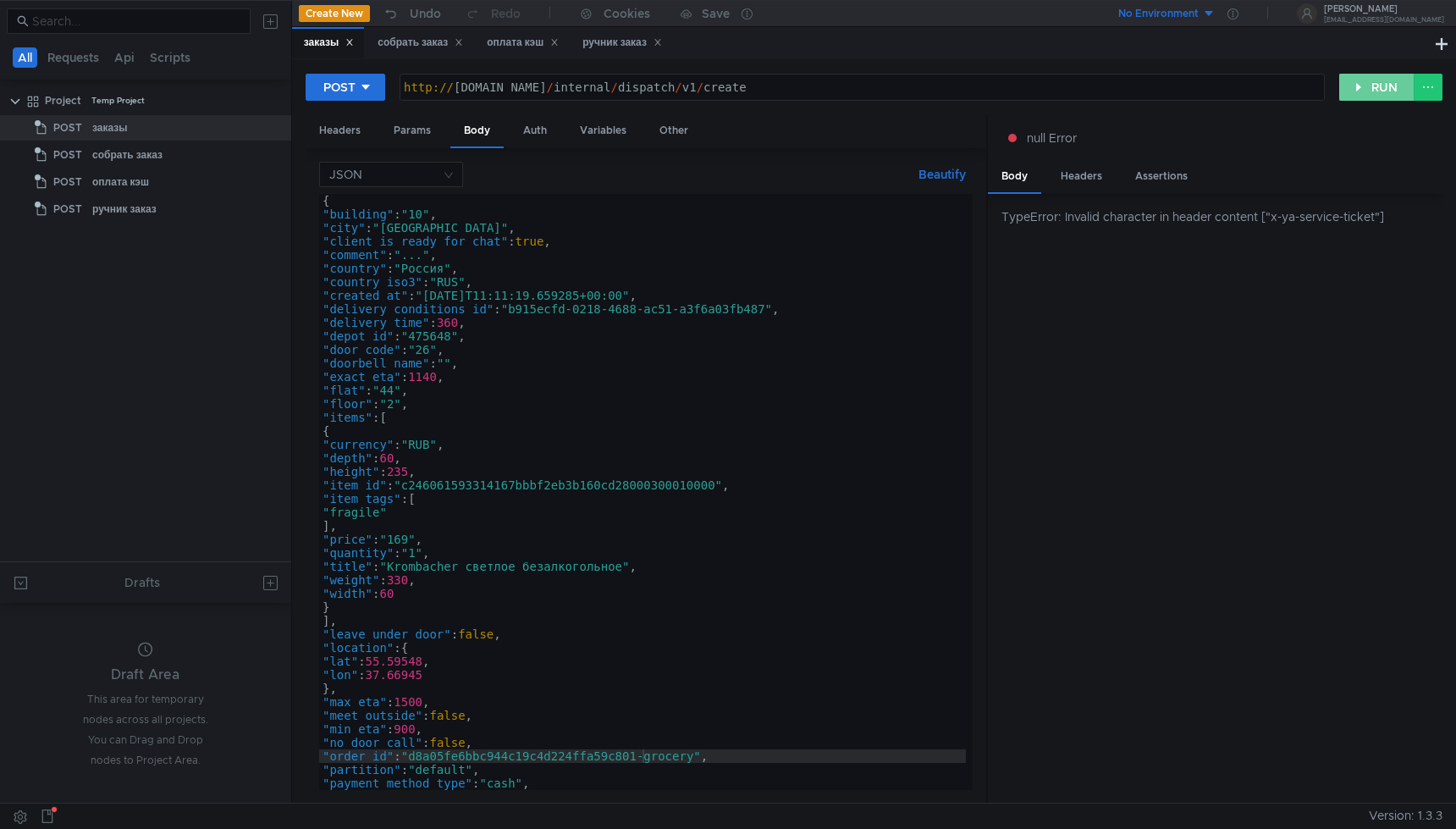
click at [1375, 93] on button "RUN" at bounding box center [1377, 87] width 75 height 27
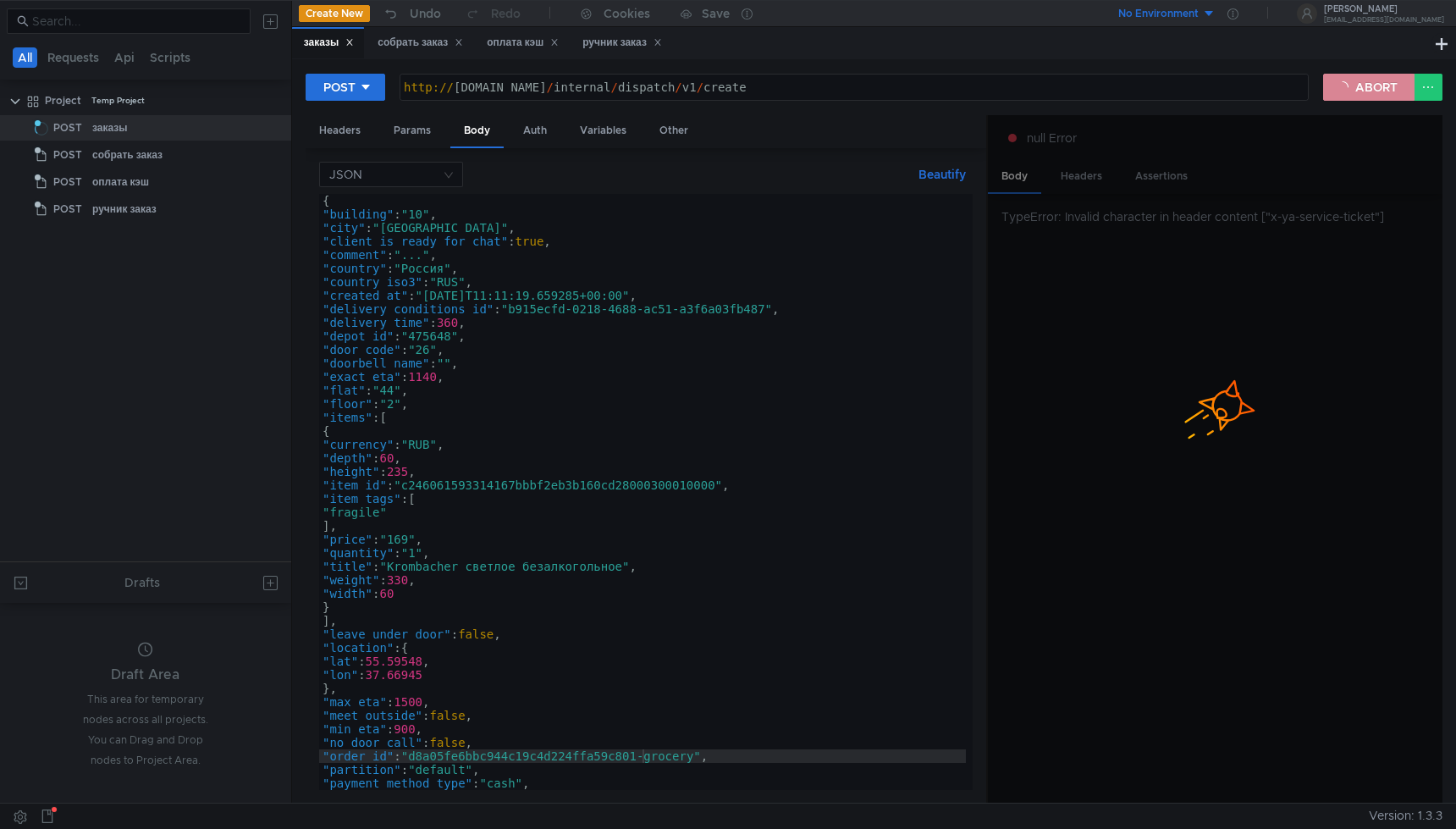
click at [1375, 93] on button "ABORT" at bounding box center [1369, 87] width 92 height 27
